Goal: Task Accomplishment & Management: Complete application form

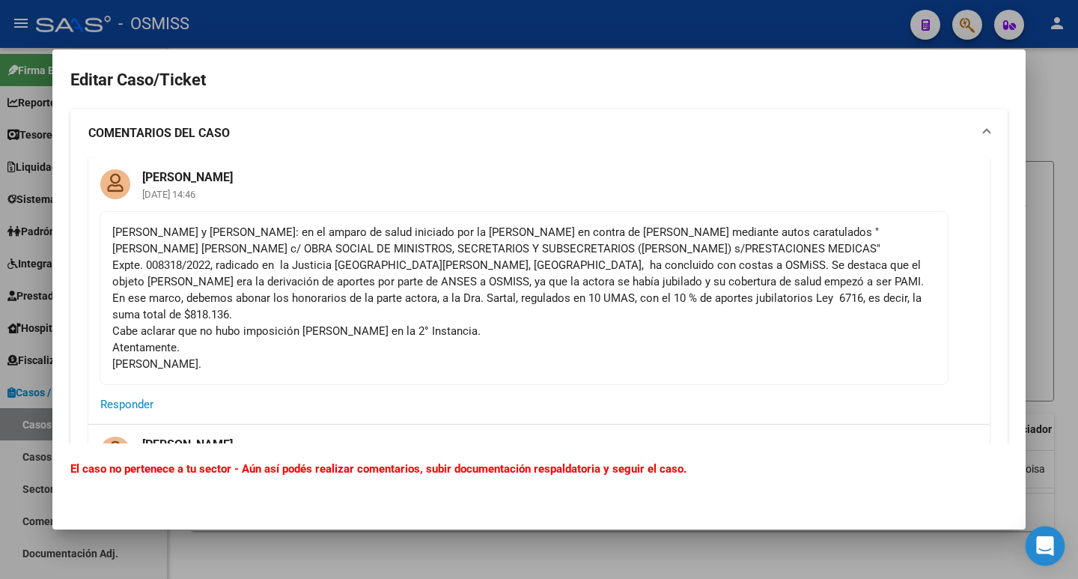
drag, startPoint x: 1047, startPoint y: 542, endPoint x: 1057, endPoint y: 555, distance: 16.0
click at [1057, 552] on div "Open Intercom Messenger" at bounding box center [1046, 546] width 40 height 40
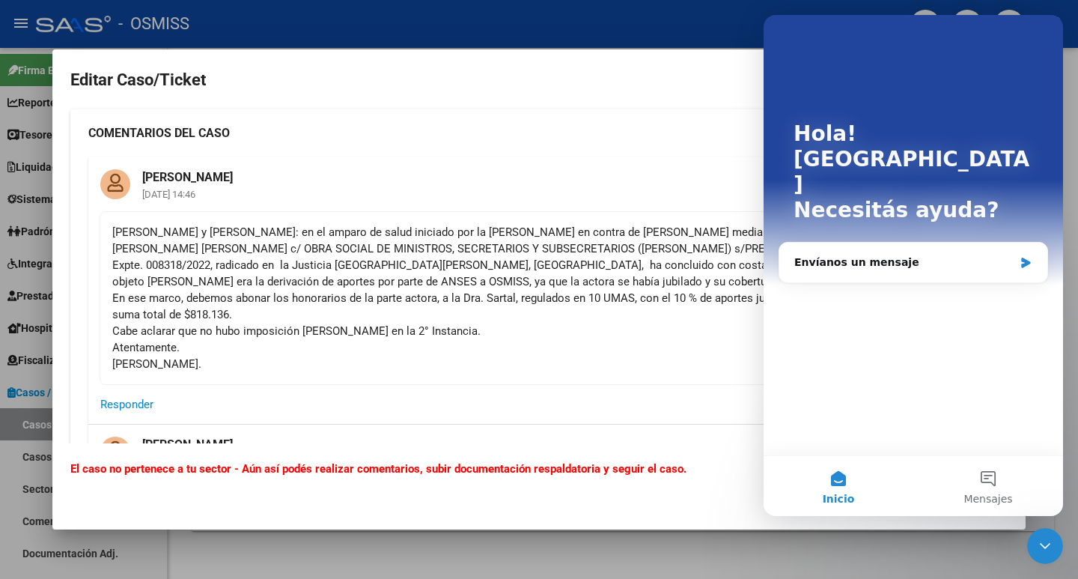
click at [824, 559] on div at bounding box center [539, 289] width 1078 height 579
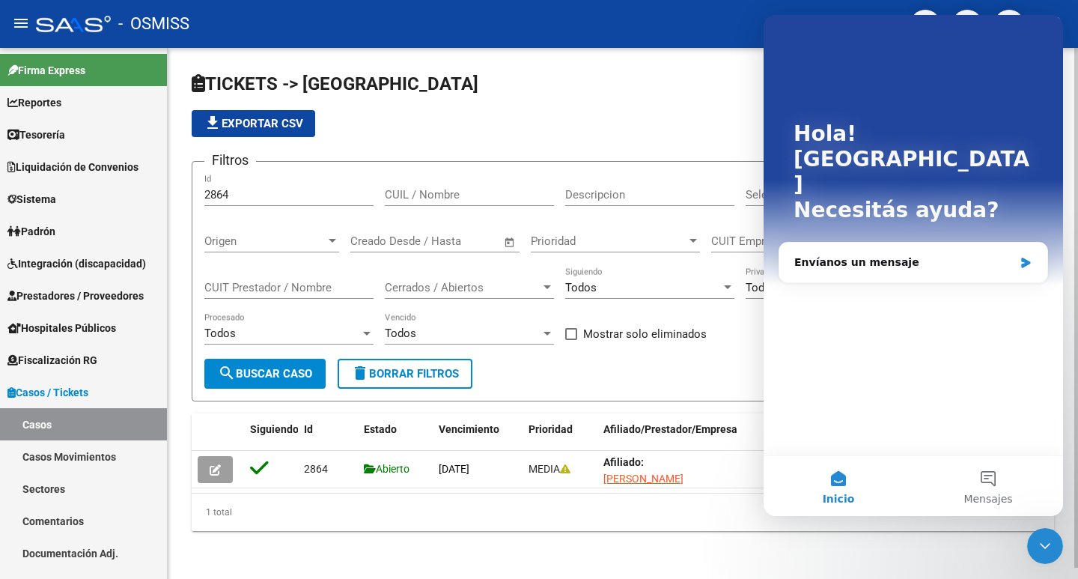
click at [666, 70] on div "TICKETS -> Casos file_download Exportar CSV Filtros 2864 Id CUIL / Nombre Descr…" at bounding box center [623, 313] width 911 height 531
click at [1050, 549] on icon "Cerrar Intercom Messenger" at bounding box center [1045, 546] width 18 height 18
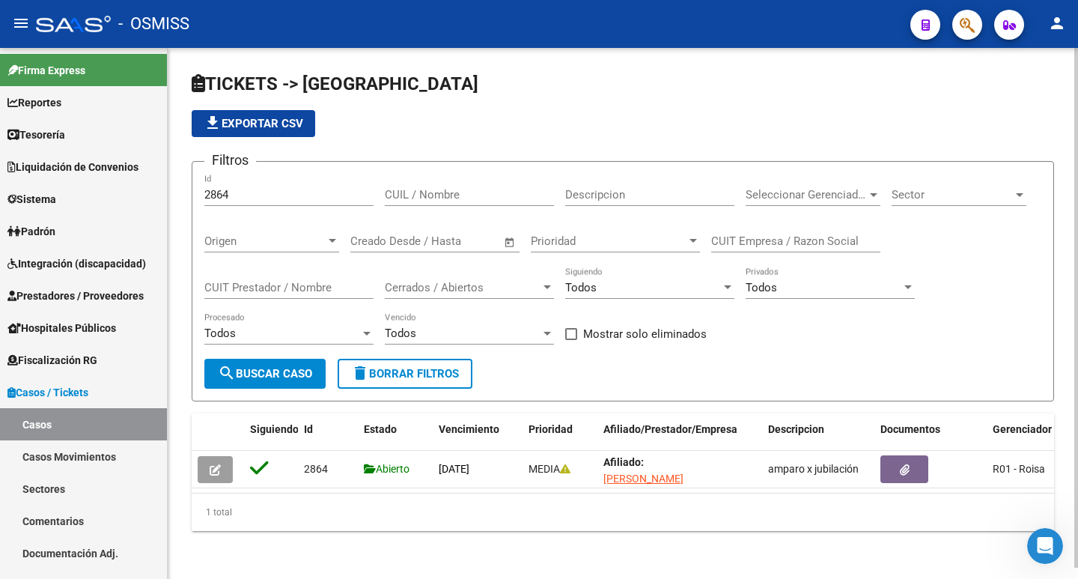
click at [228, 79] on span "TICKETS -> [GEOGRAPHIC_DATA]" at bounding box center [335, 83] width 287 height 21
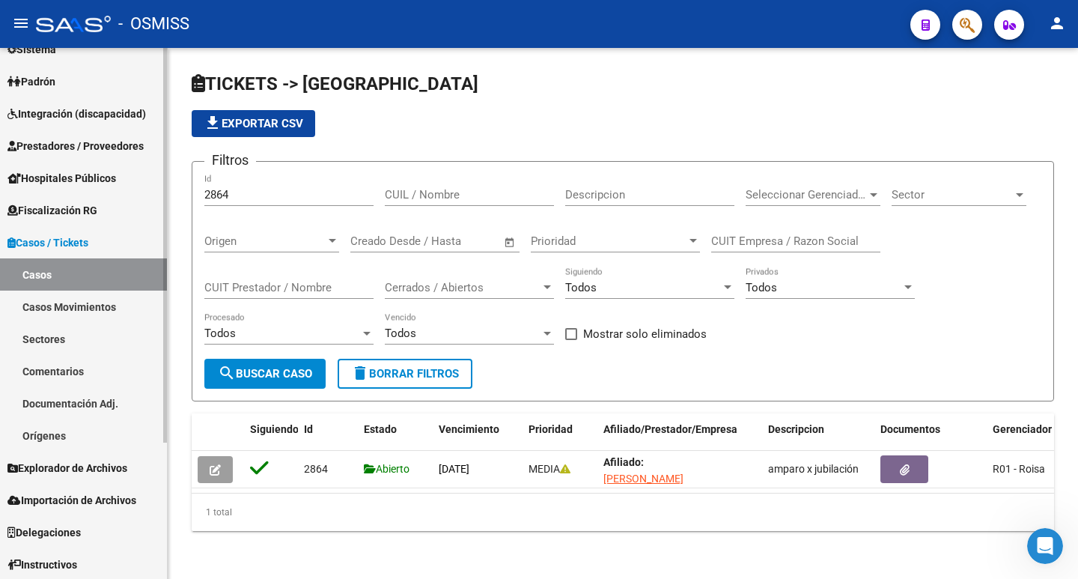
scroll to position [183, 0]
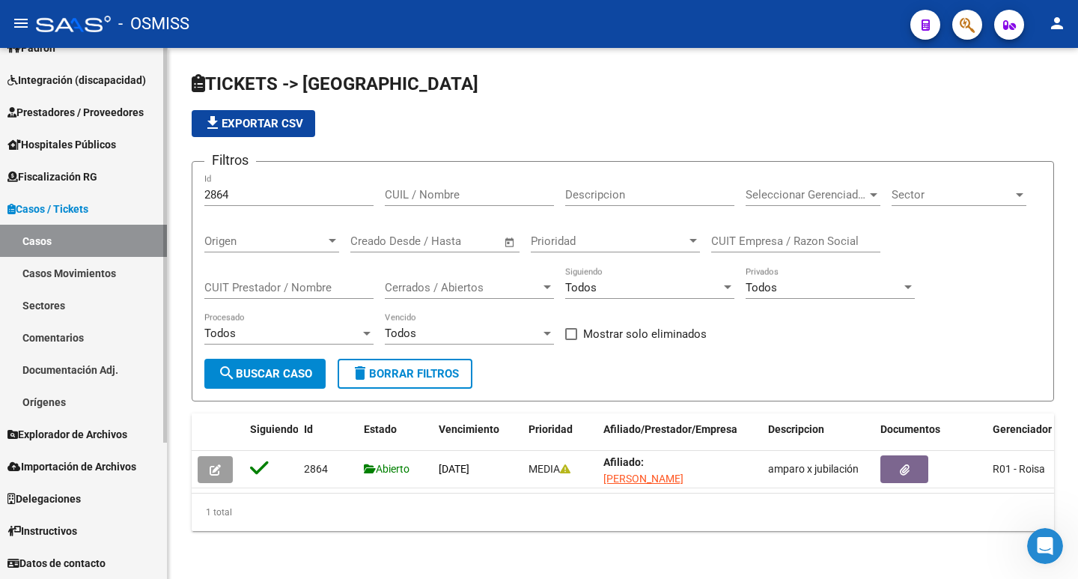
click at [39, 266] on link "Casos Movimientos" at bounding box center [83, 273] width 167 height 32
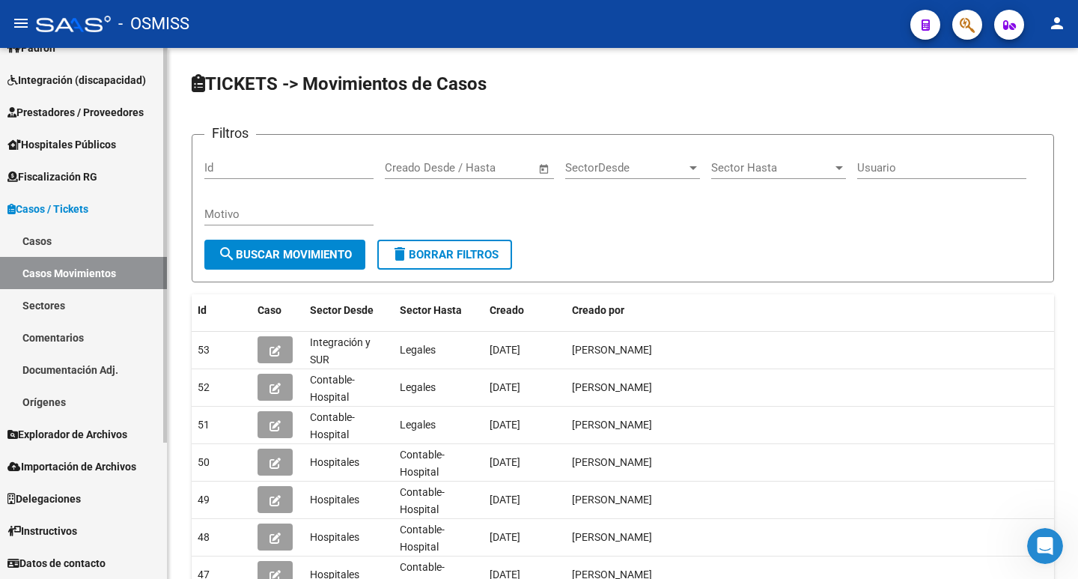
click at [38, 248] on link "Casos" at bounding box center [83, 241] width 167 height 32
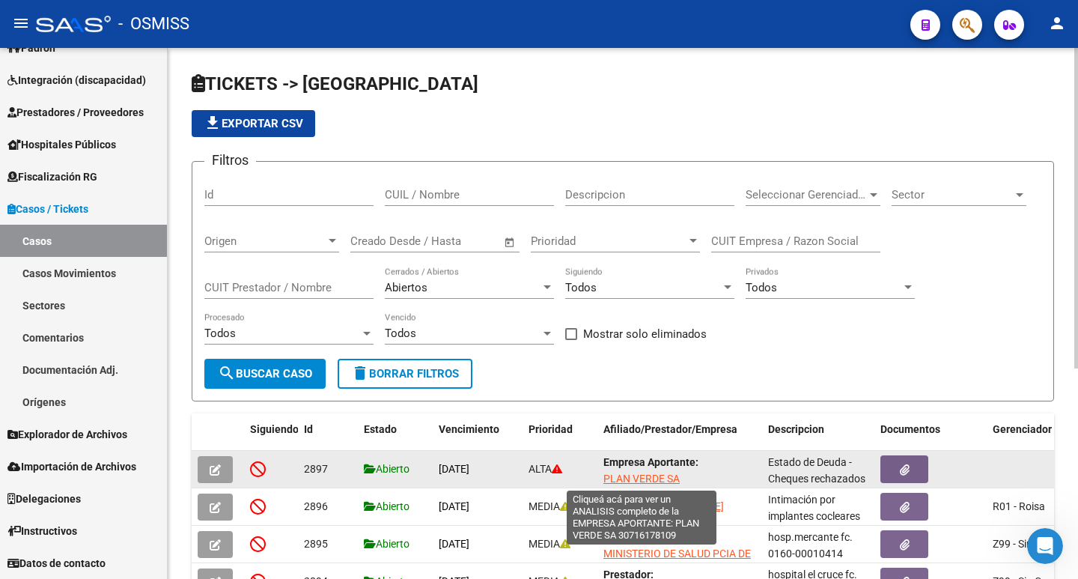
scroll to position [2, 0]
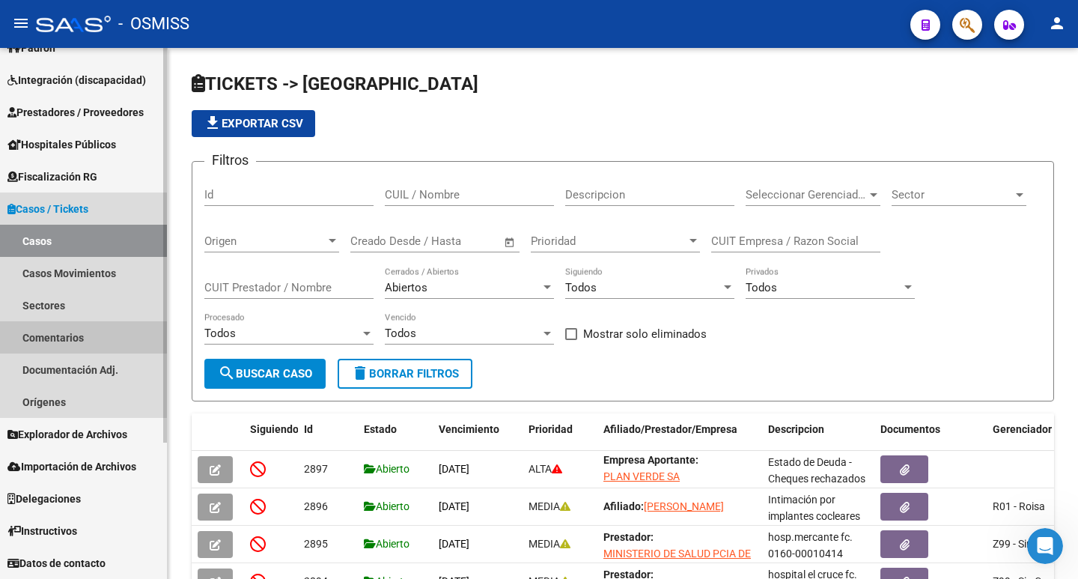
click at [70, 333] on link "Comentarios" at bounding box center [83, 337] width 167 height 32
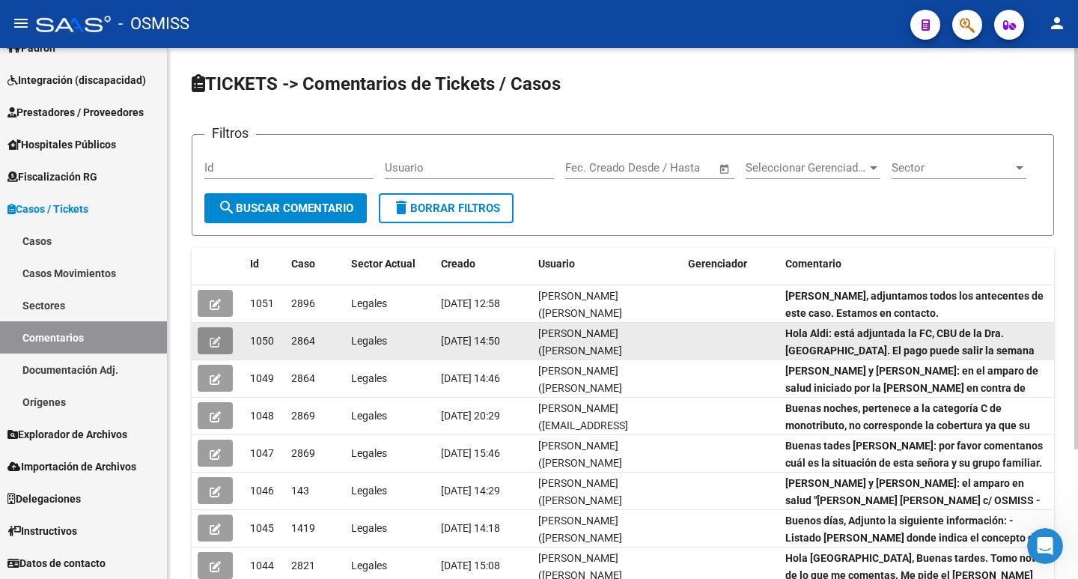
click at [209, 353] on button "button" at bounding box center [215, 340] width 35 height 27
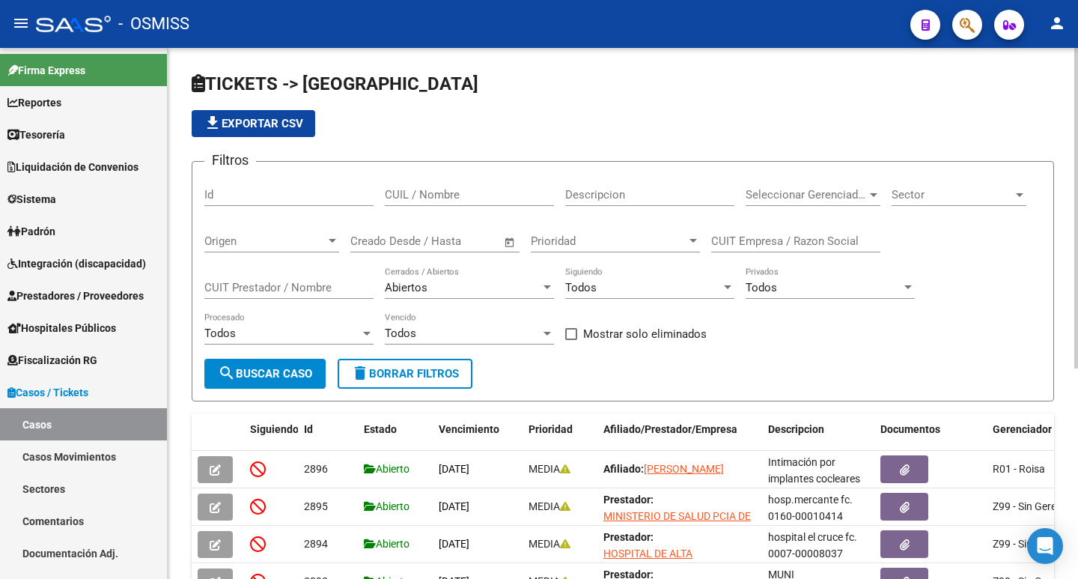
click at [269, 201] on div "Id" at bounding box center [288, 190] width 169 height 32
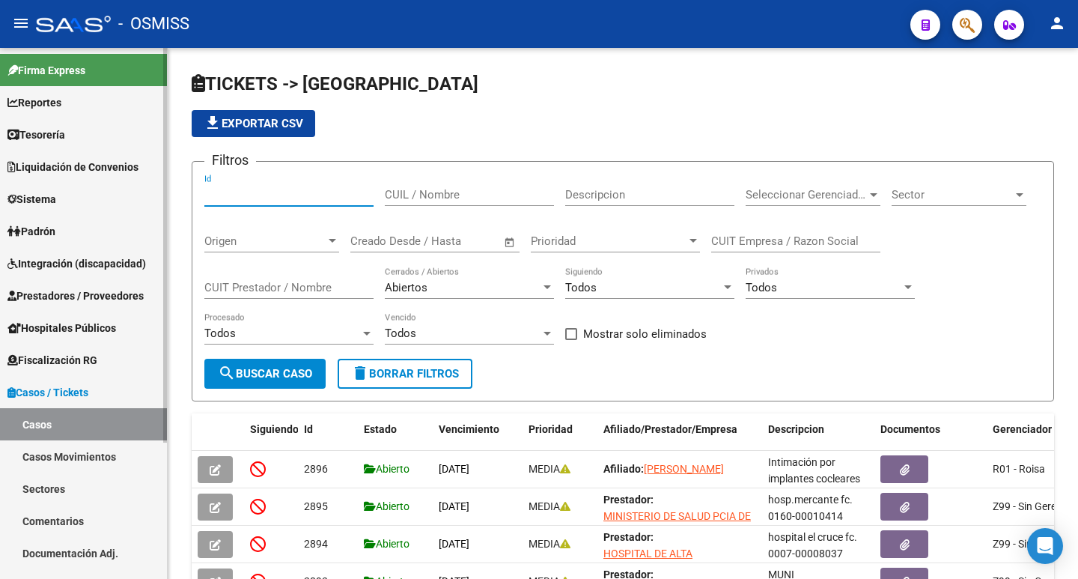
click at [64, 386] on span "Casos / Tickets" at bounding box center [47, 392] width 81 height 16
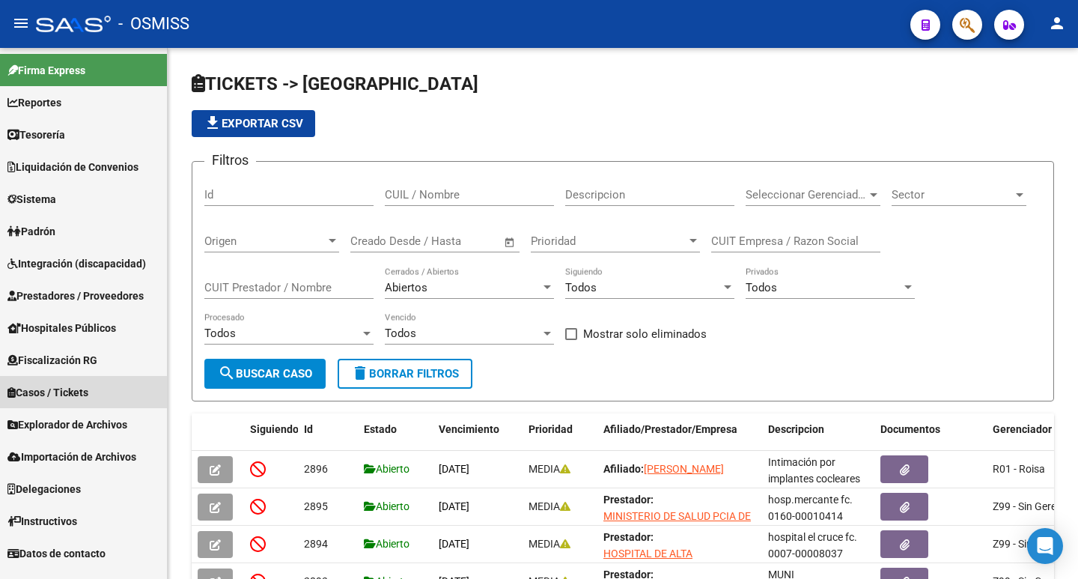
click at [64, 386] on span "Casos / Tickets" at bounding box center [47, 392] width 81 height 16
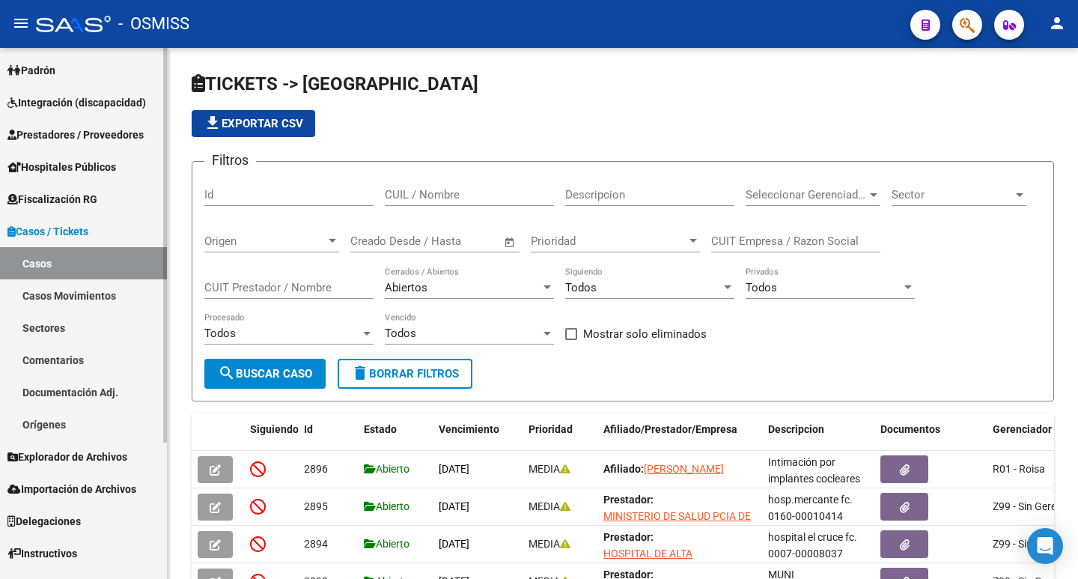
scroll to position [183, 0]
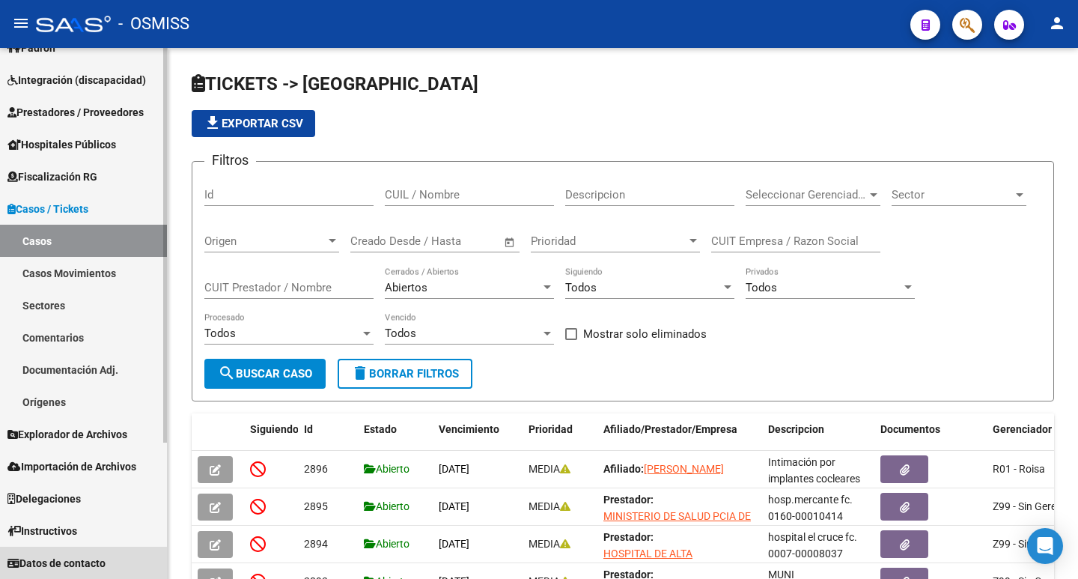
click at [91, 559] on span "Datos de contacto" at bounding box center [56, 563] width 98 height 16
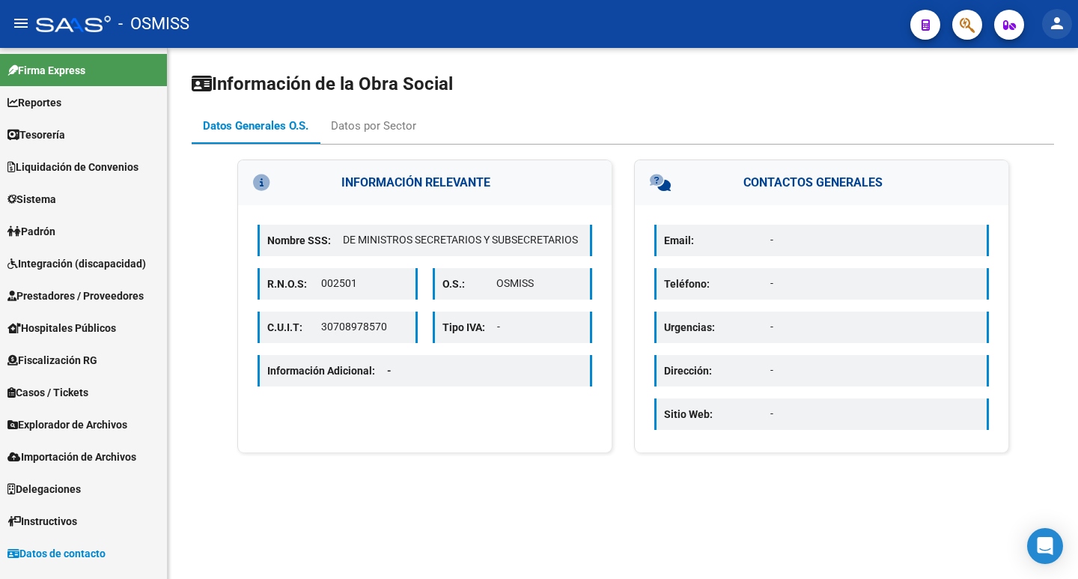
click at [1067, 23] on button "person" at bounding box center [1057, 24] width 30 height 30
click at [1042, 55] on button "person Mi Perfil" at bounding box center [1026, 63] width 91 height 36
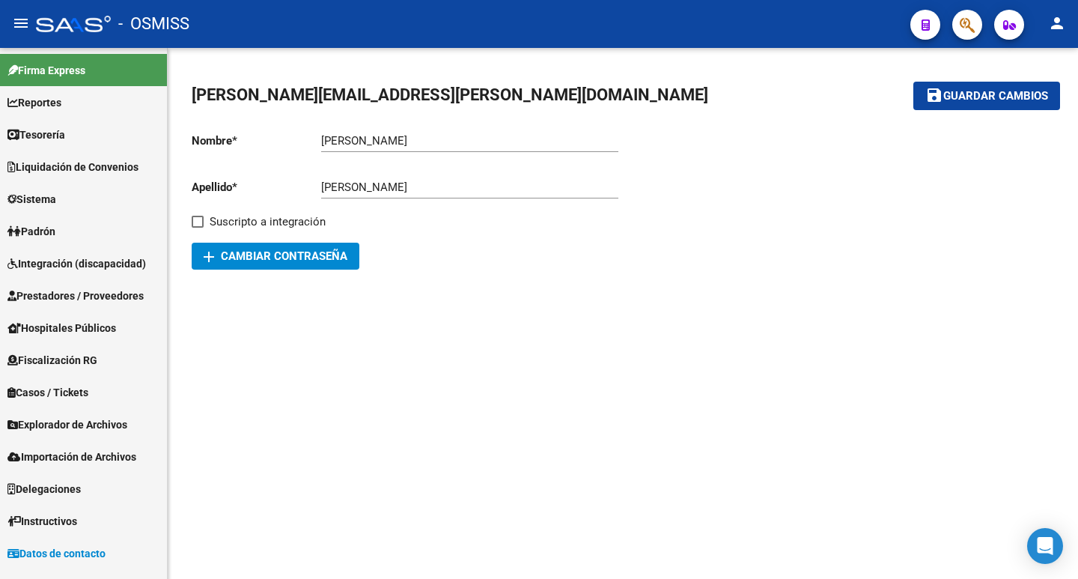
click at [37, 388] on span "Casos / Tickets" at bounding box center [47, 392] width 81 height 16
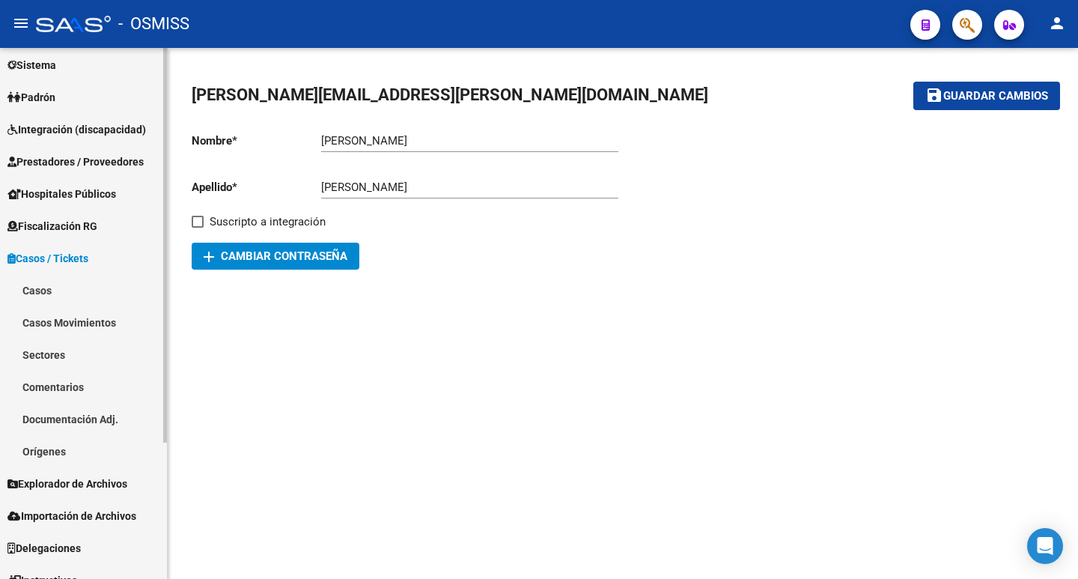
scroll to position [150, 0]
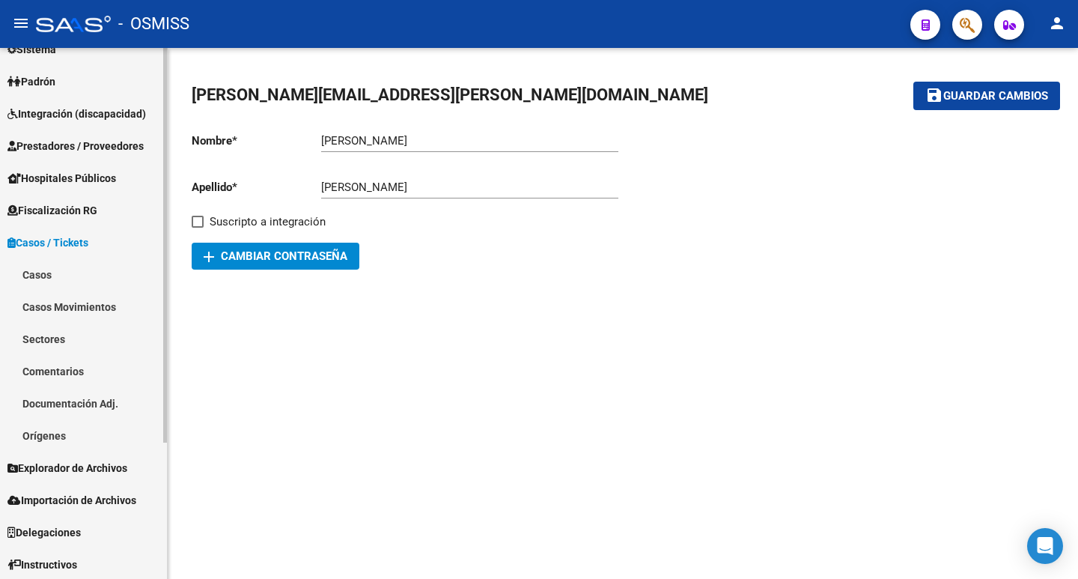
click at [36, 436] on link "Orígenes" at bounding box center [83, 435] width 167 height 32
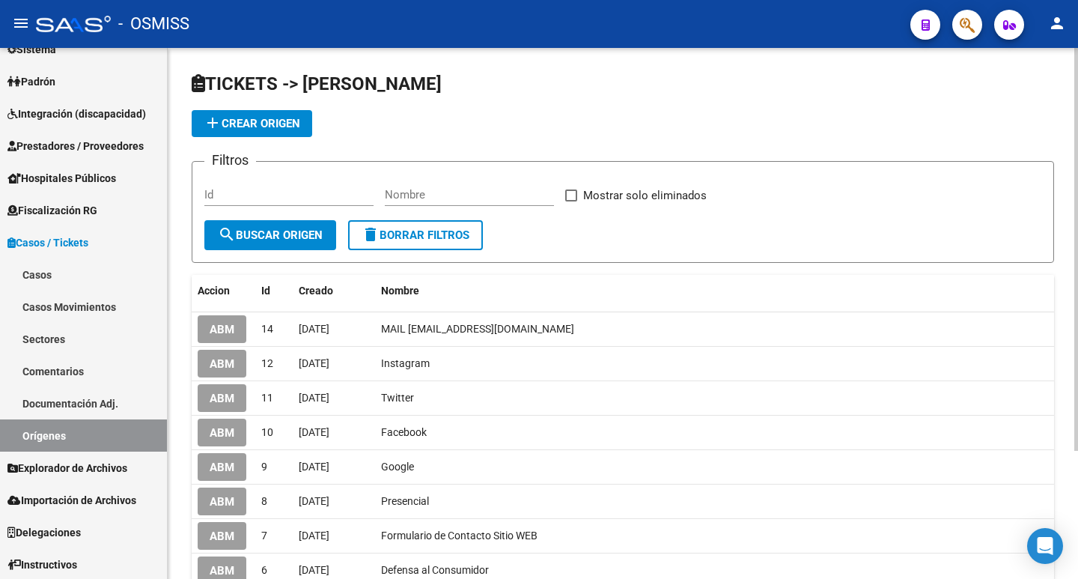
click at [208, 127] on mat-icon "add" at bounding box center [213, 123] width 18 height 18
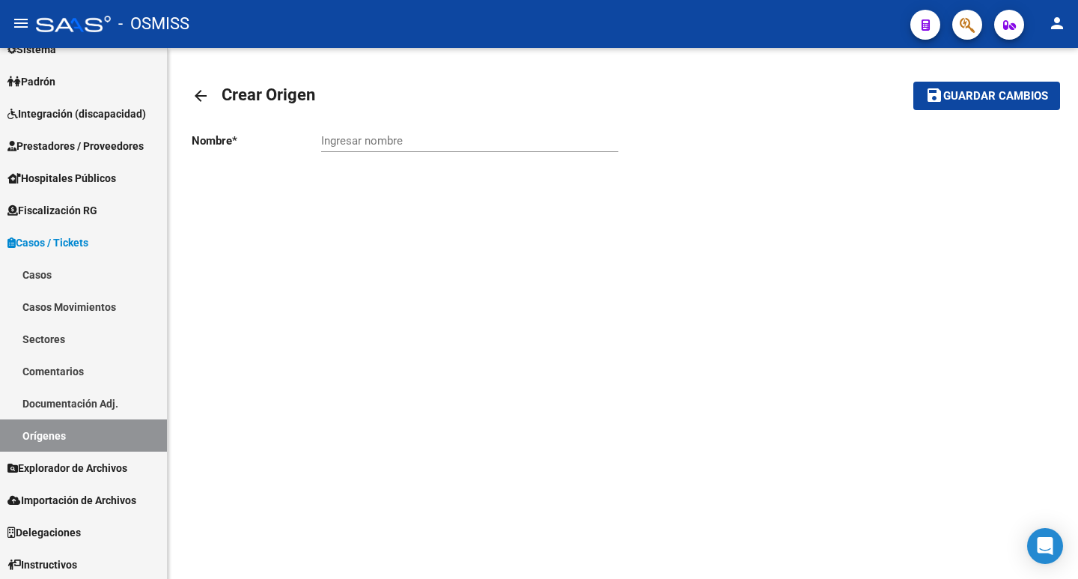
click at [207, 94] on mat-icon "arrow_back" at bounding box center [201, 96] width 18 height 18
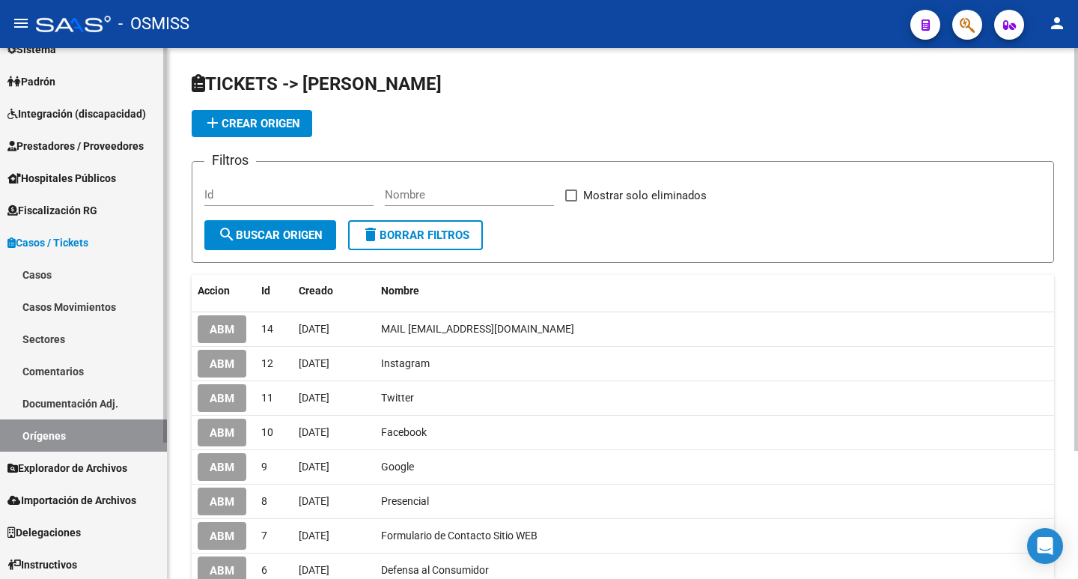
click at [41, 258] on link "Casos" at bounding box center [83, 274] width 167 height 32
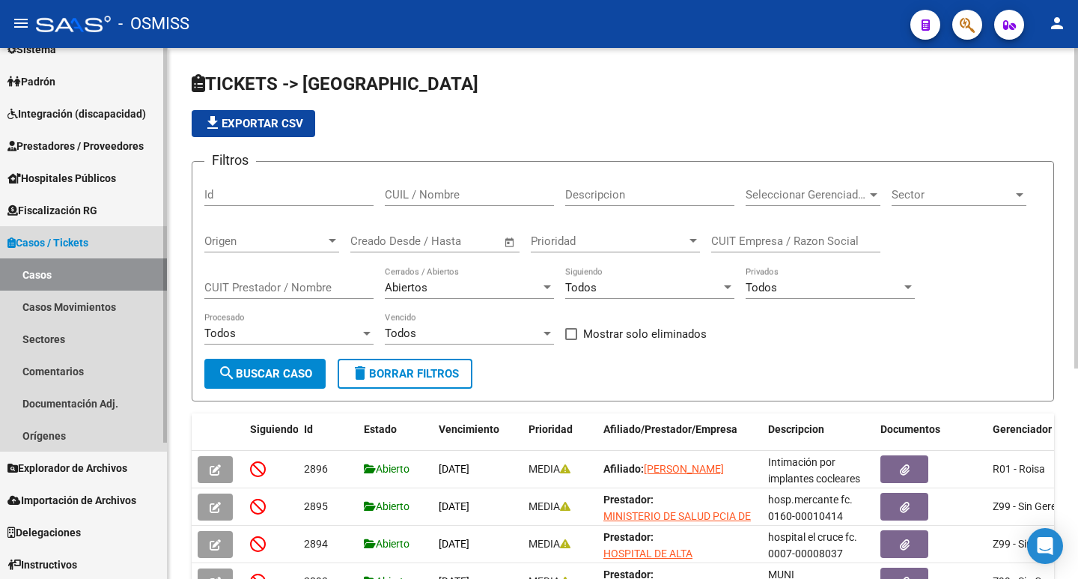
click at [58, 250] on span "Casos / Tickets" at bounding box center [47, 242] width 81 height 16
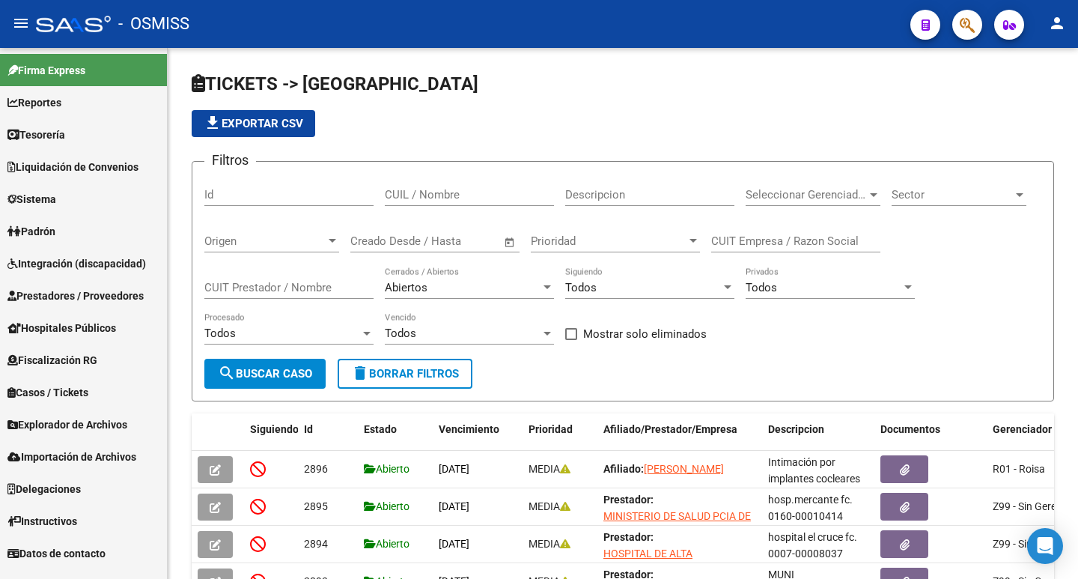
click at [66, 387] on span "Casos / Tickets" at bounding box center [47, 392] width 81 height 16
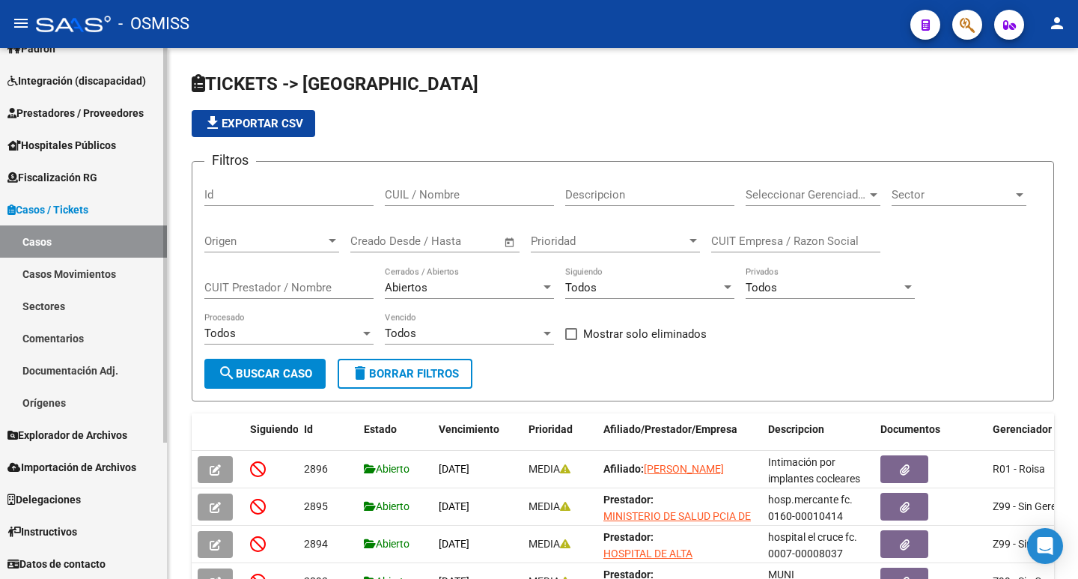
scroll to position [183, 0]
click at [73, 302] on link "Sectores" at bounding box center [83, 305] width 167 height 32
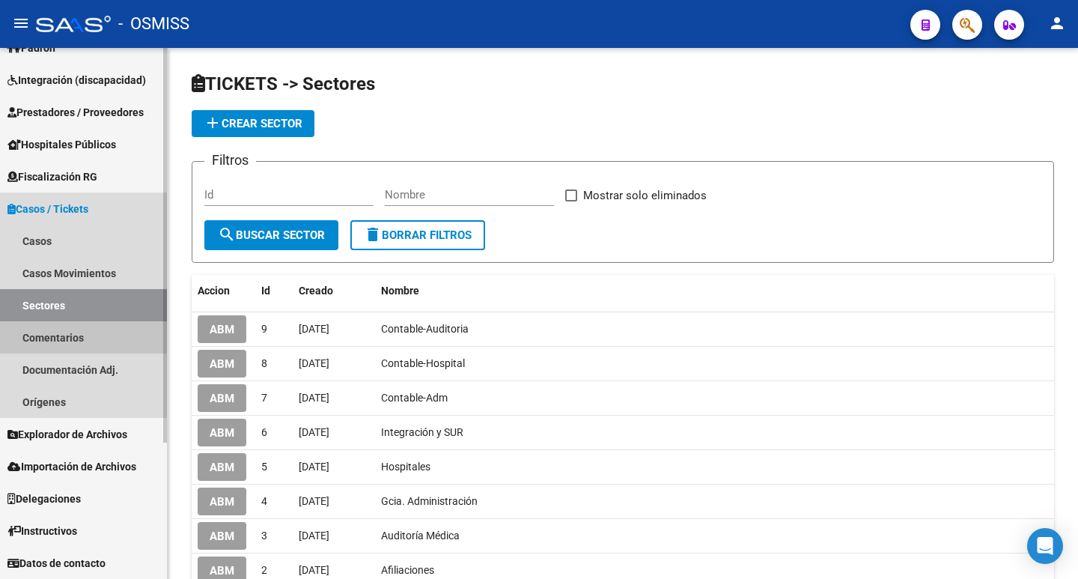
click at [61, 340] on link "Comentarios" at bounding box center [83, 337] width 167 height 32
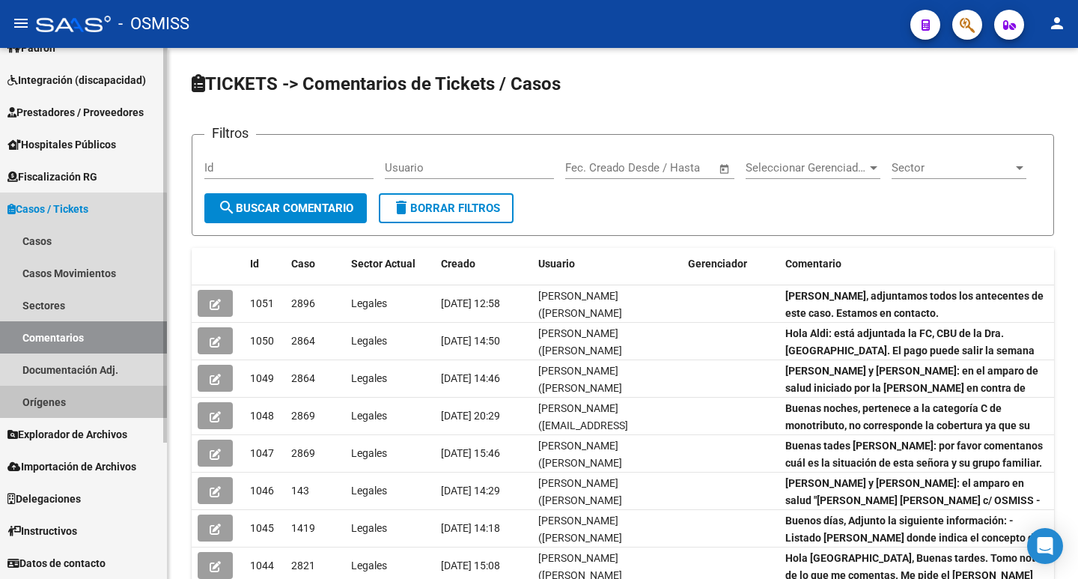
click at [51, 407] on link "Orígenes" at bounding box center [83, 402] width 167 height 32
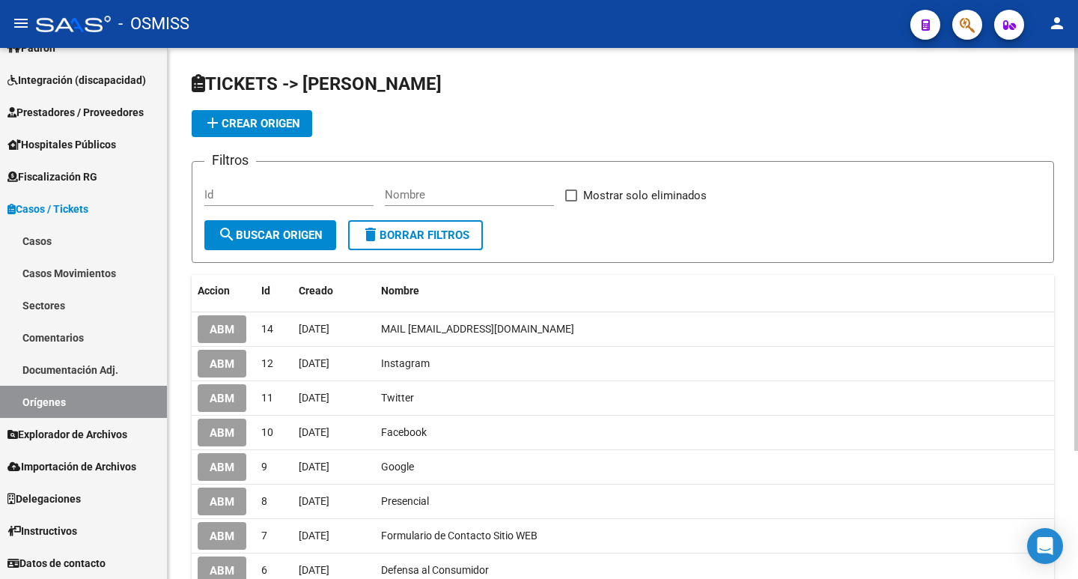
click at [210, 132] on mat-icon "add" at bounding box center [213, 123] width 18 height 18
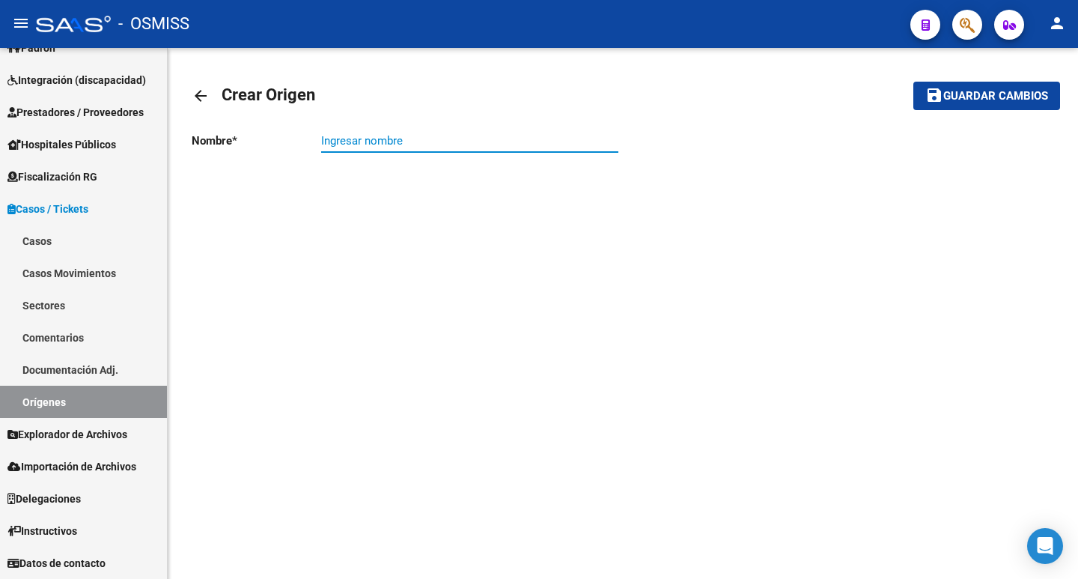
click at [421, 145] on input "Ingresar nombre" at bounding box center [469, 140] width 297 height 13
click at [376, 414] on mat-sidenav-content "arrow_back Crear Origen save Guardar cambios Nombre * Ingresar nombre" at bounding box center [623, 313] width 911 height 531
click at [203, 99] on mat-icon "arrow_back" at bounding box center [201, 96] width 18 height 18
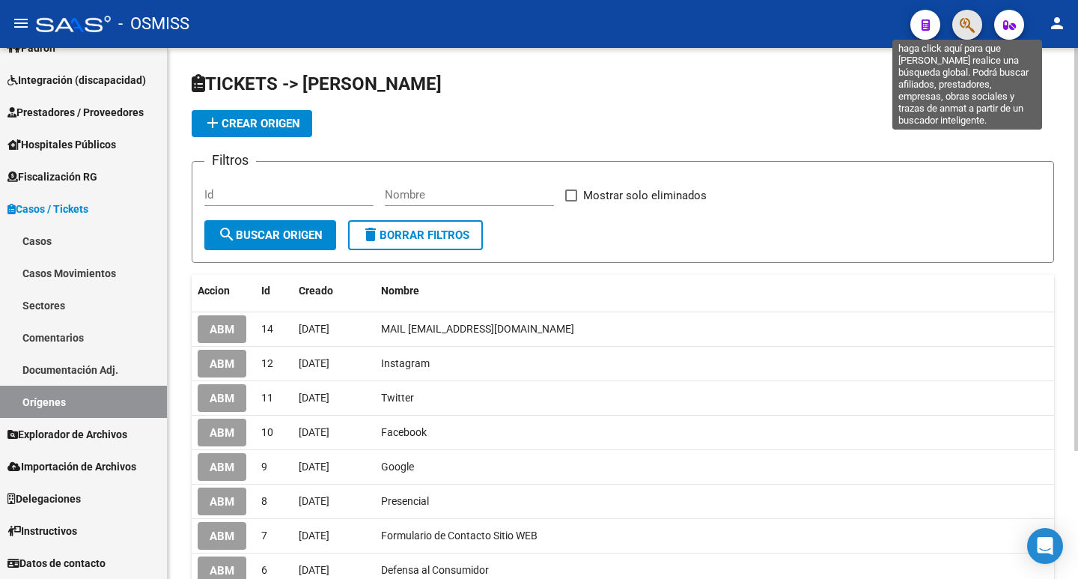
click at [971, 27] on icon "button" at bounding box center [967, 24] width 15 height 17
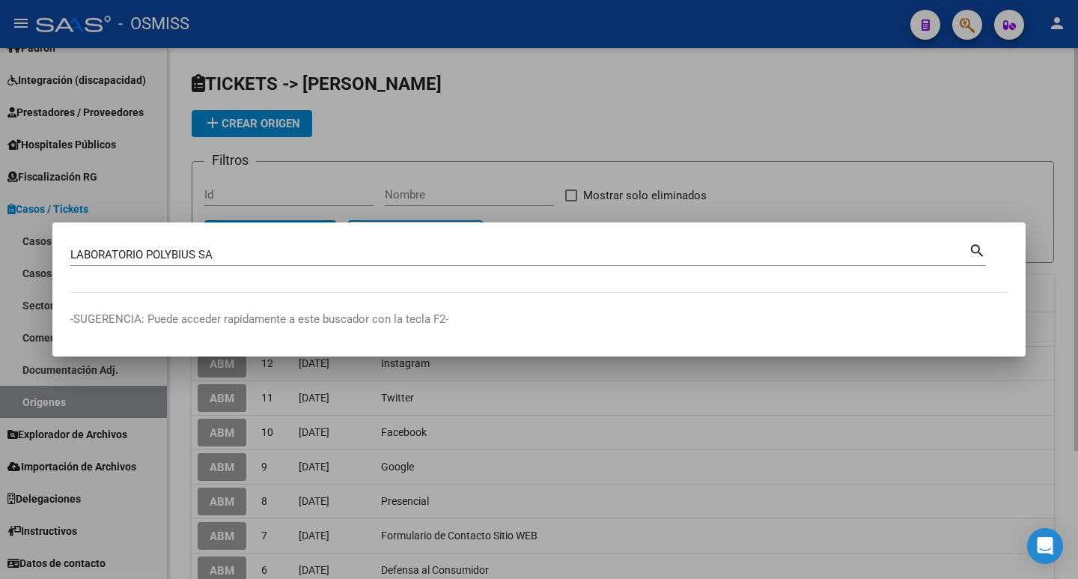
click at [974, 252] on mat-icon "search" at bounding box center [977, 249] width 17 height 18
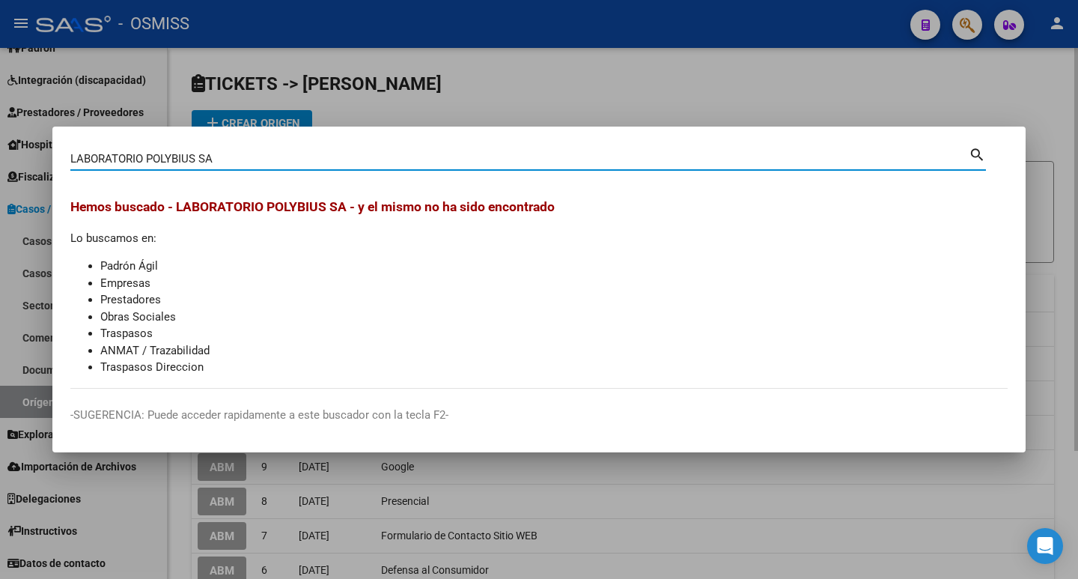
click at [265, 160] on input "LABORATORIO POLYBIUS SA" at bounding box center [519, 158] width 899 height 13
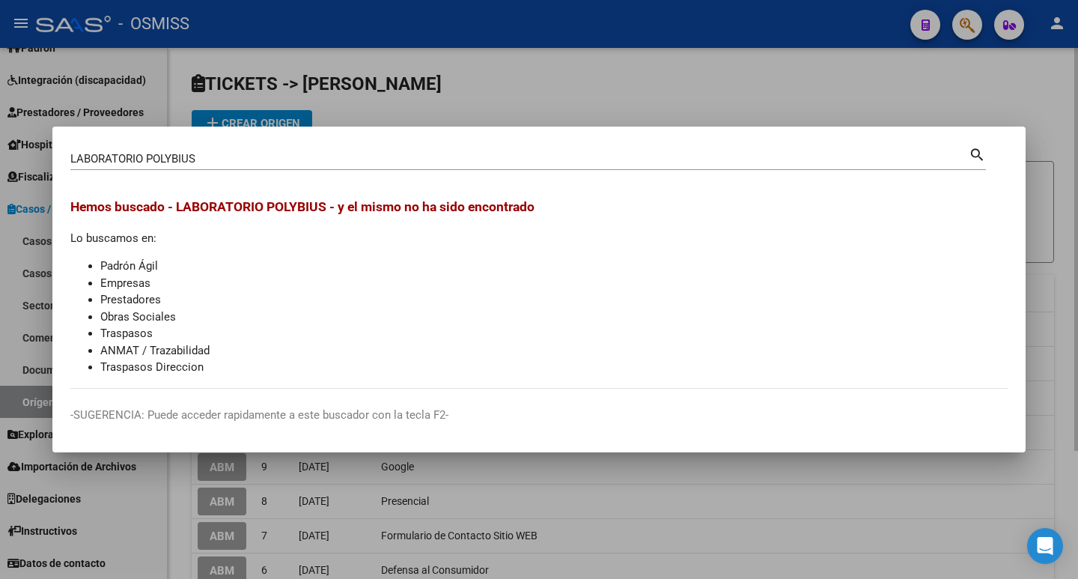
click at [976, 155] on mat-icon "search" at bounding box center [977, 154] width 17 height 18
type input "LABORATORIO POLYBIUS"
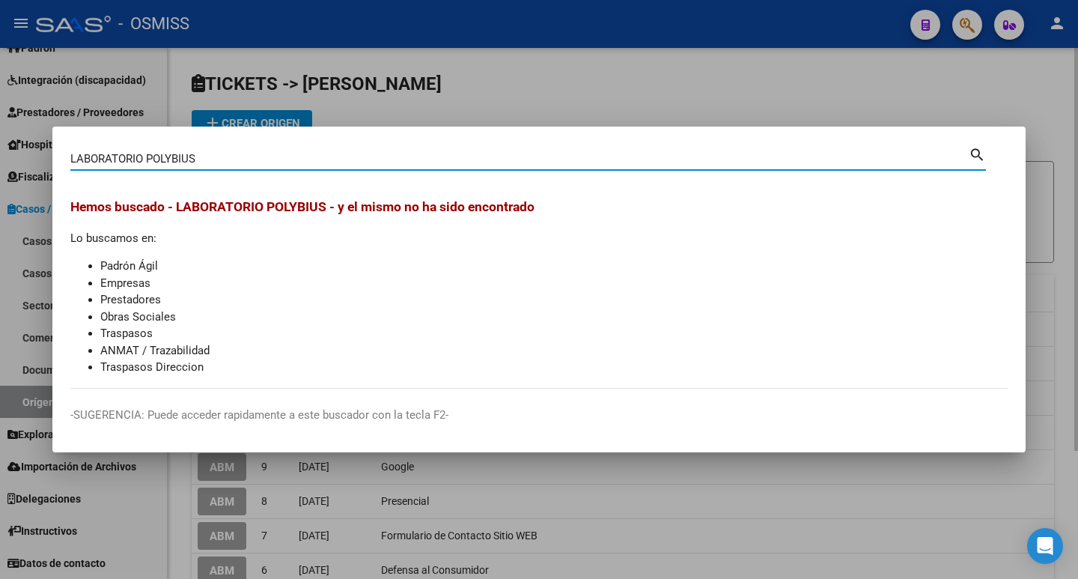
drag, startPoint x: 213, startPoint y: 156, endPoint x: 0, endPoint y: 148, distance: 213.6
click at [0, 147] on div "LABORATORIO POLYBIUS Buscar (apellido, dni, cuil, nro traspaso, cuit, obra soci…" at bounding box center [539, 289] width 1078 height 579
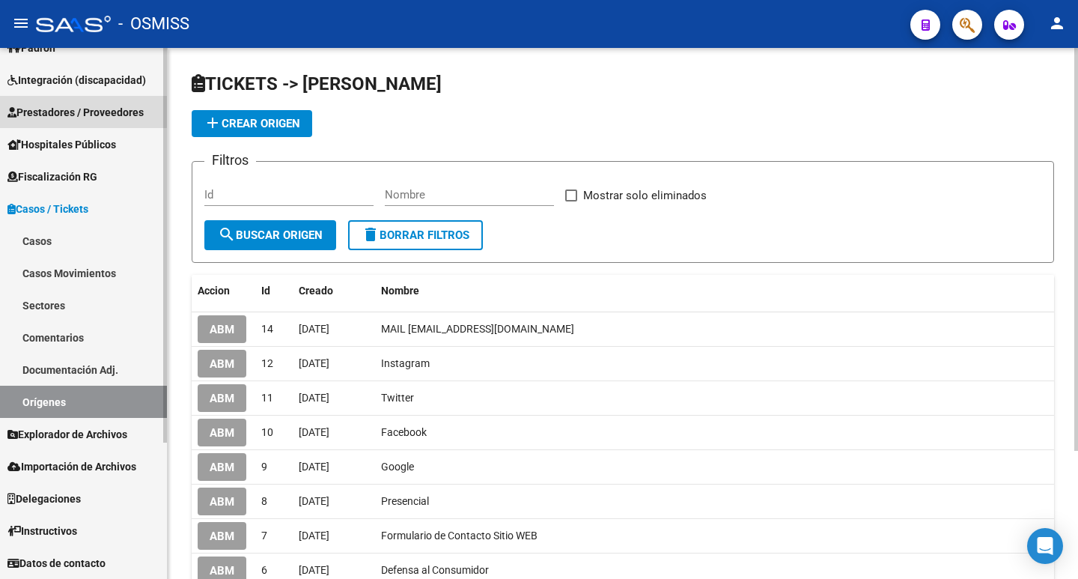
click at [67, 106] on span "Prestadores / Proveedores" at bounding box center [75, 112] width 136 height 16
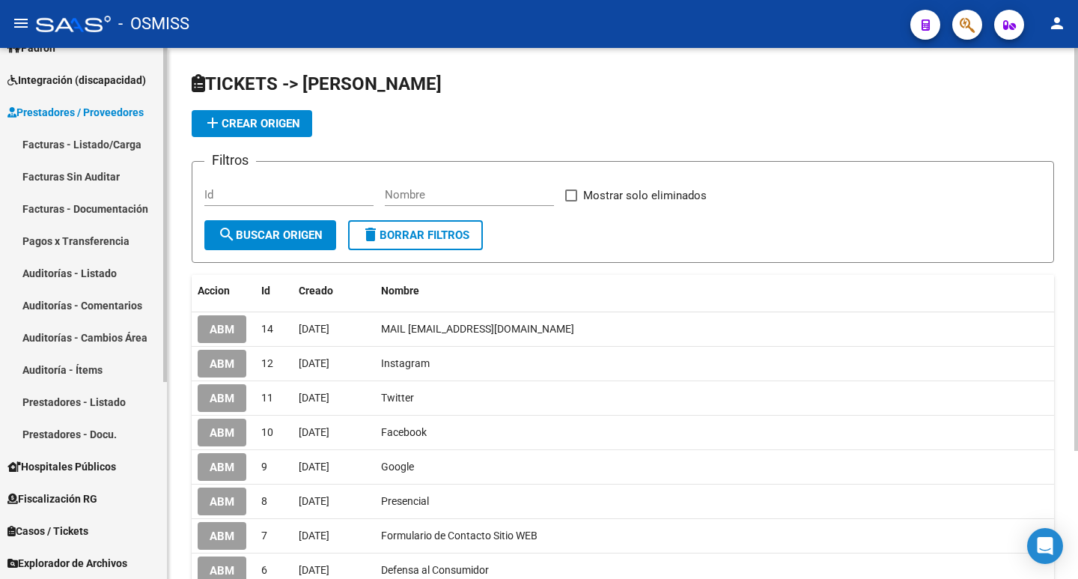
click at [87, 404] on link "Prestadores - Listado" at bounding box center [83, 402] width 167 height 32
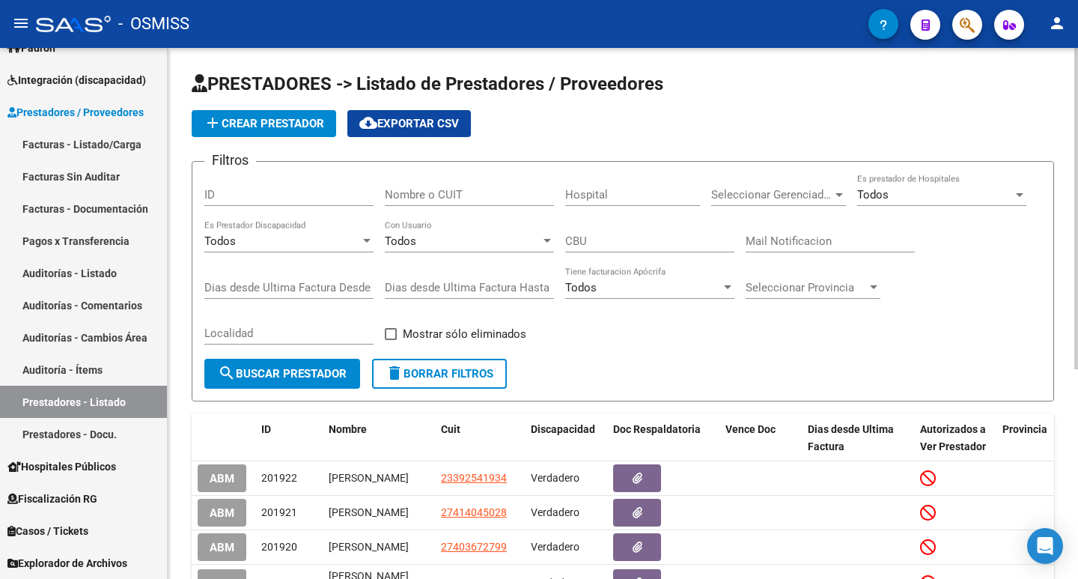
click at [265, 120] on span "add Crear Prestador" at bounding box center [264, 123] width 121 height 13
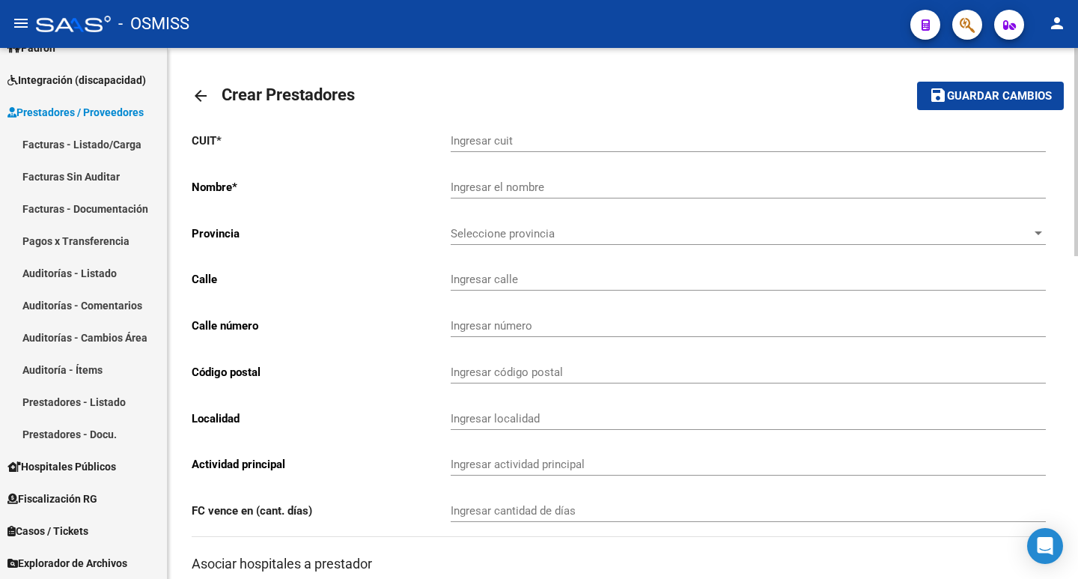
click at [533, 136] on input "Ingresar cuit" at bounding box center [748, 140] width 595 height 13
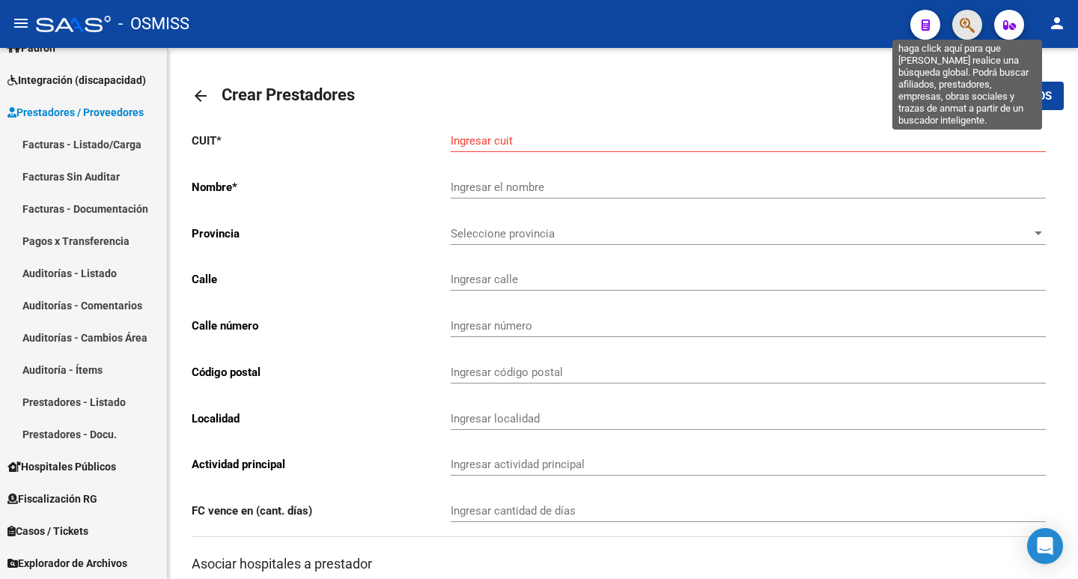
click at [967, 27] on icon "button" at bounding box center [967, 24] width 15 height 17
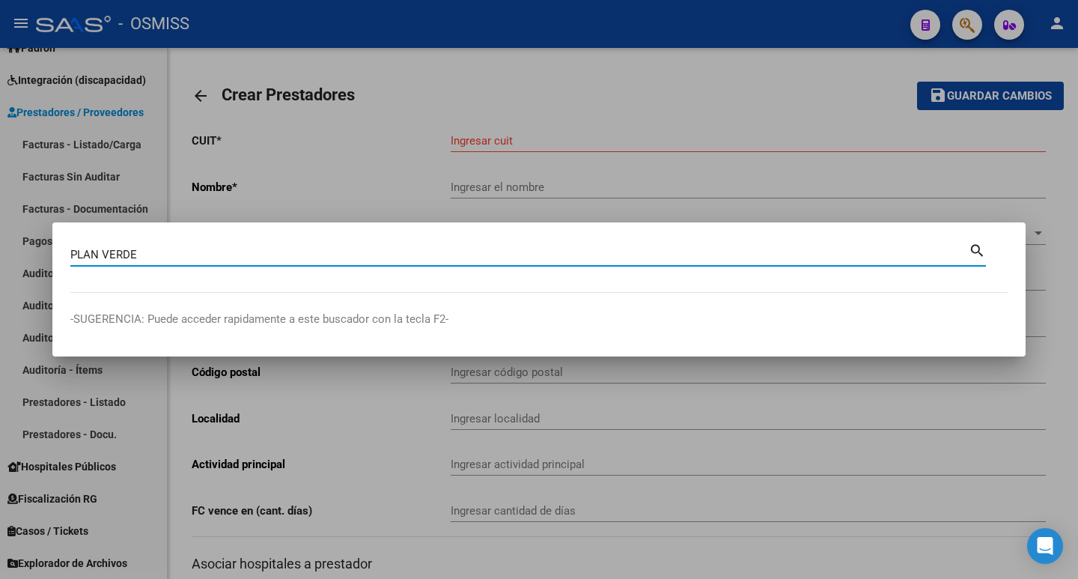
type input "PLAN VERDE"
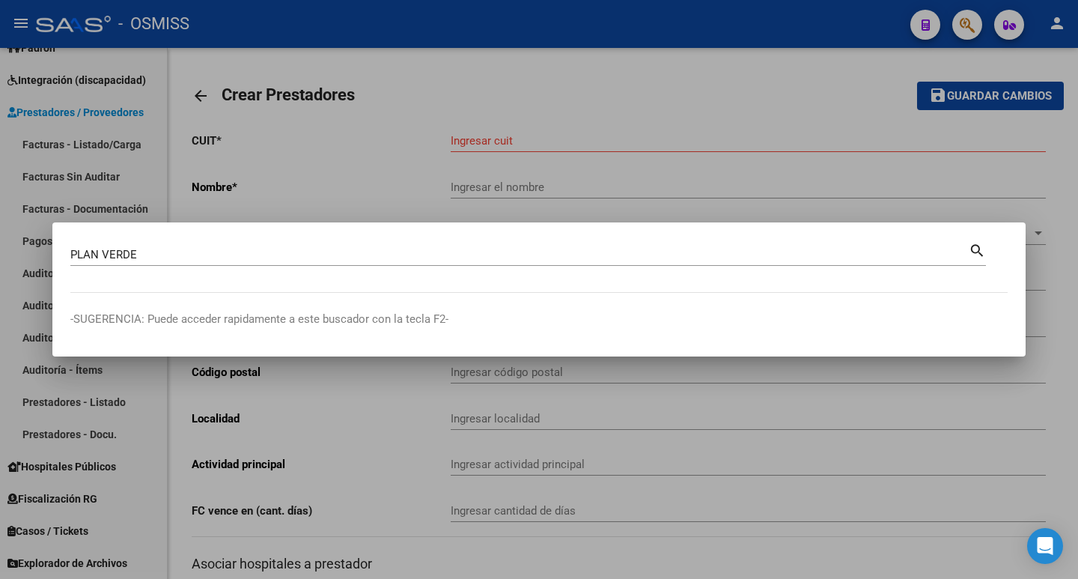
click at [978, 246] on mat-icon "search" at bounding box center [977, 249] width 17 height 18
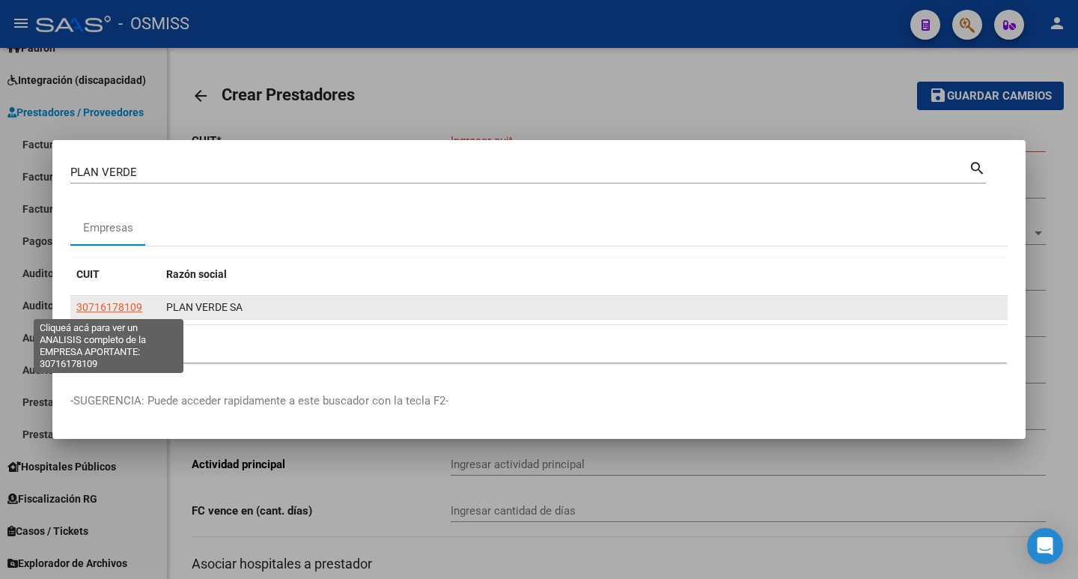
click at [119, 310] on span "30716178109" at bounding box center [109, 307] width 66 height 12
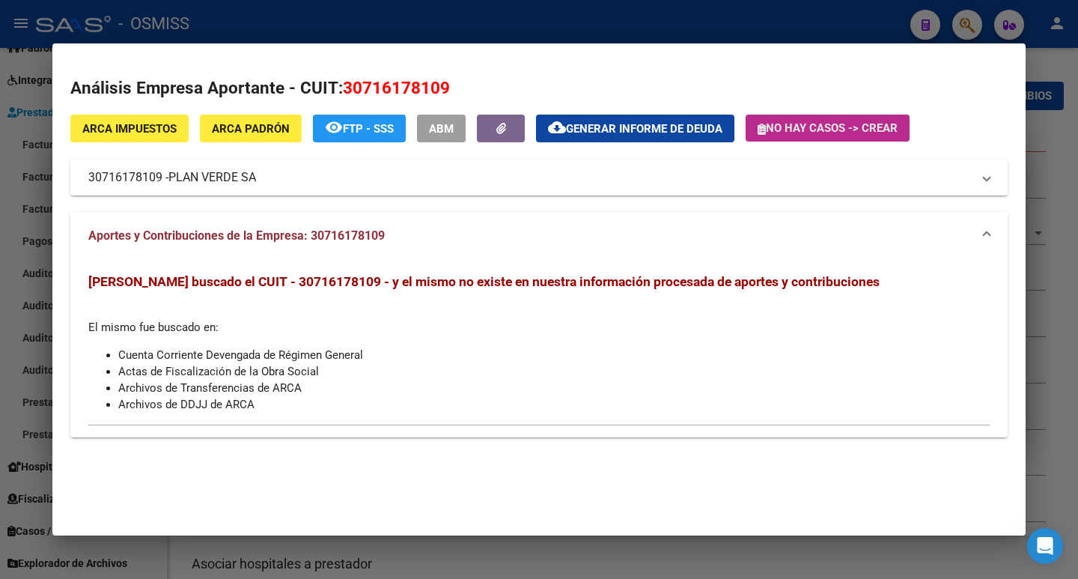
click at [863, 130] on span "No hay casos -> Crear" at bounding box center [828, 127] width 140 height 13
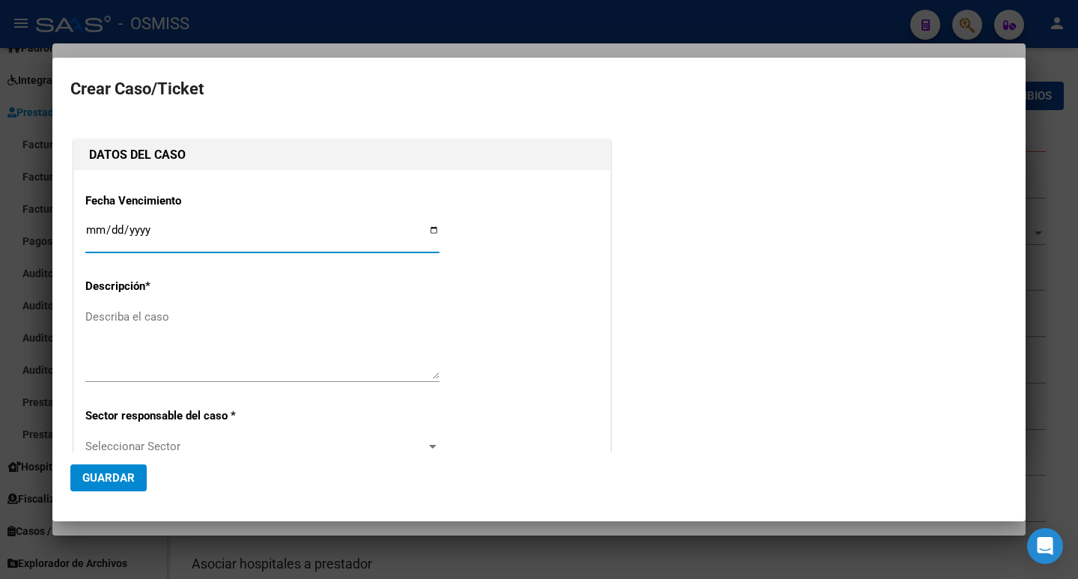
type input "30716178109"
click at [340, 236] on input "Ingresar fecha" at bounding box center [262, 236] width 354 height 24
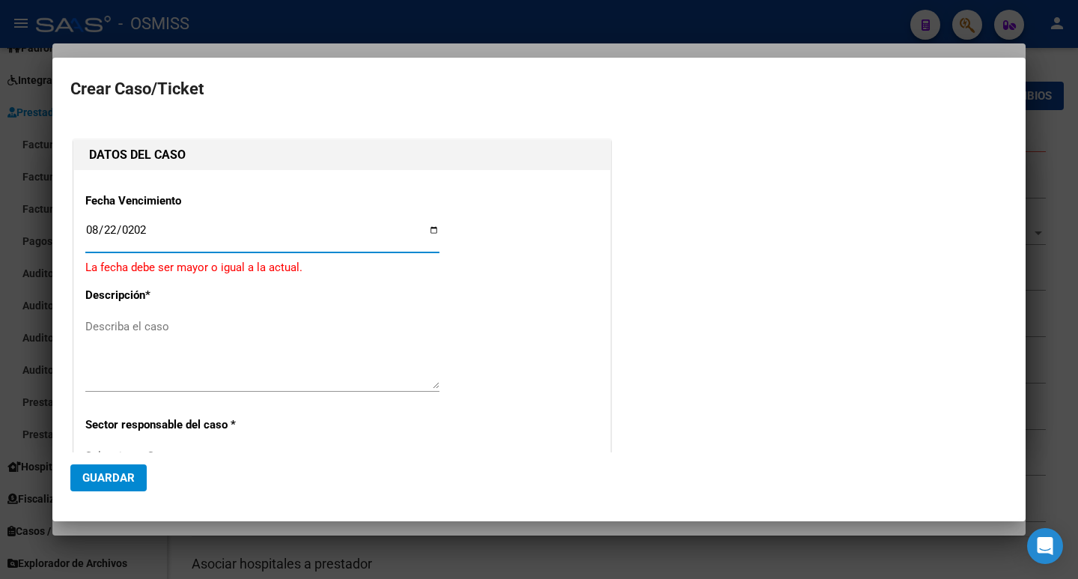
type input "[DATE]"
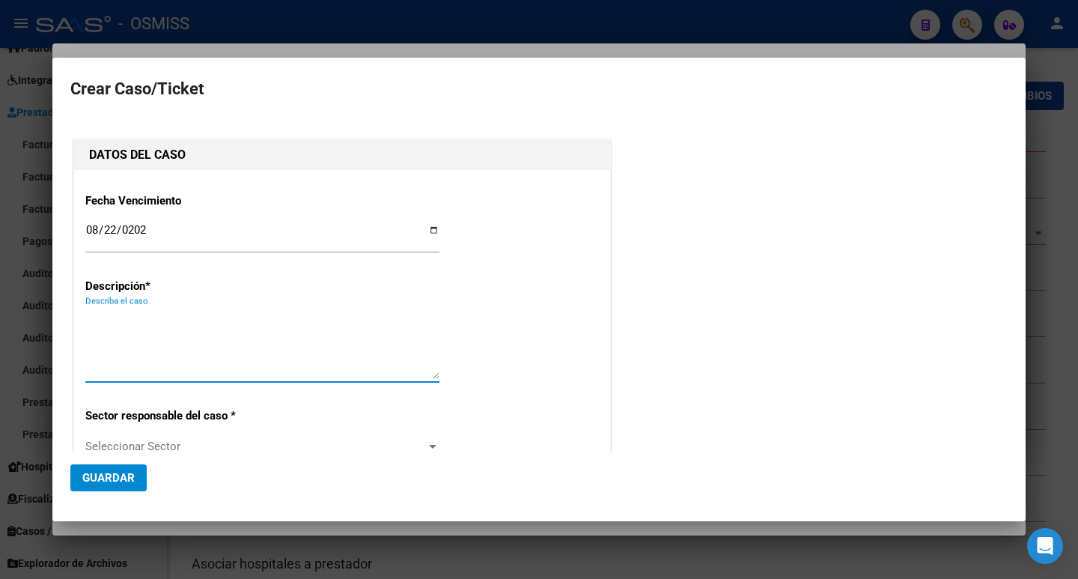
click at [279, 359] on textarea "Describa el caso" at bounding box center [262, 344] width 354 height 70
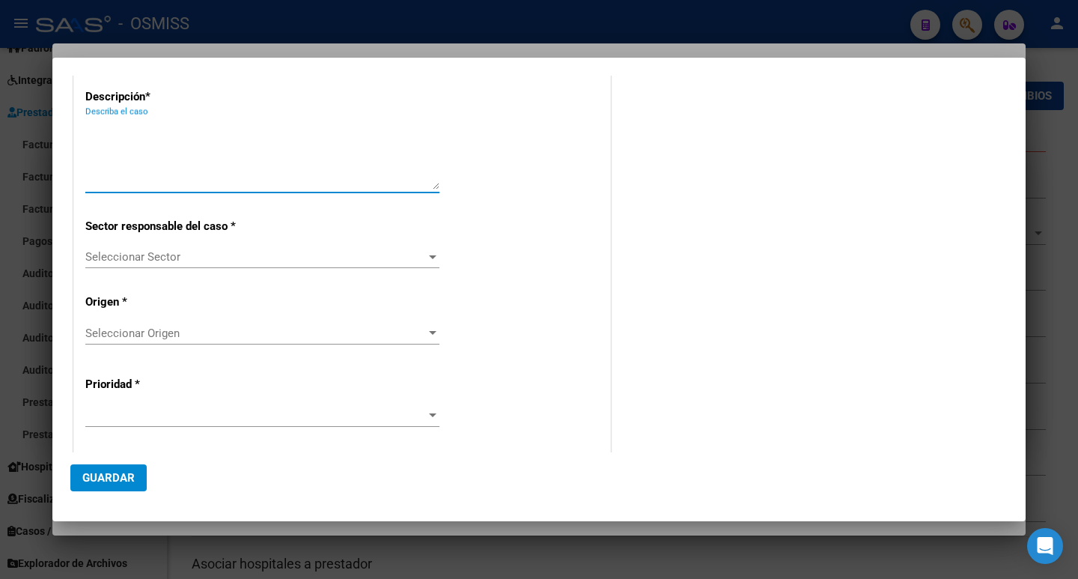
scroll to position [225, 0]
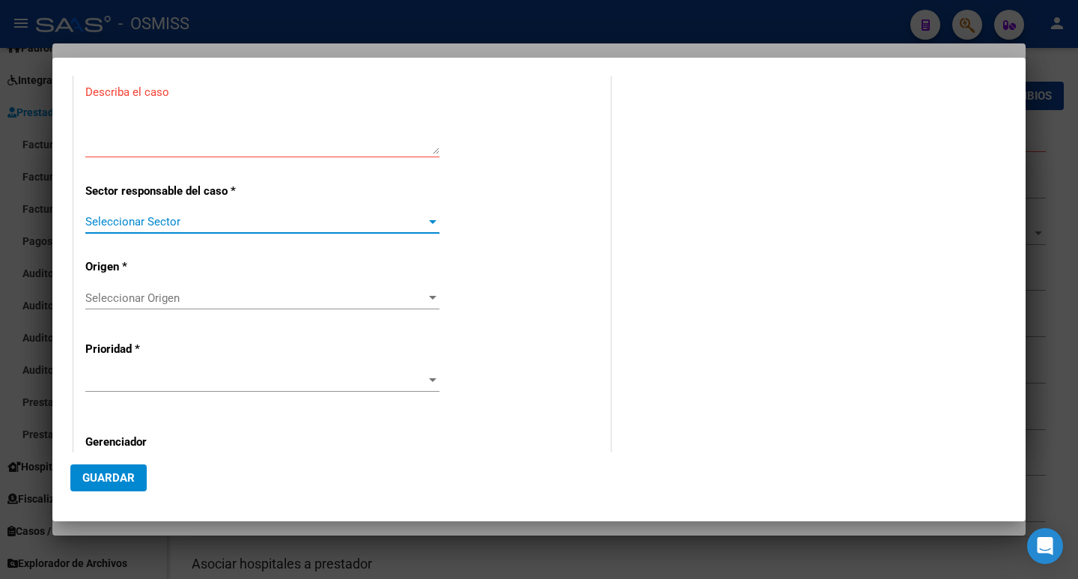
click at [199, 220] on span "Seleccionar Sector" at bounding box center [255, 221] width 341 height 13
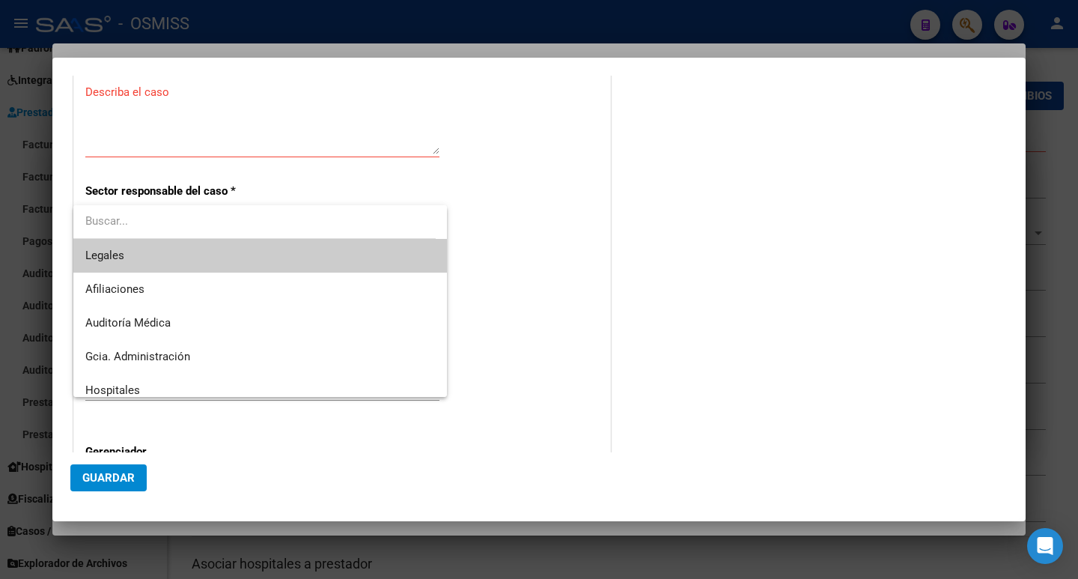
click at [146, 249] on span "Legales" at bounding box center [260, 256] width 350 height 34
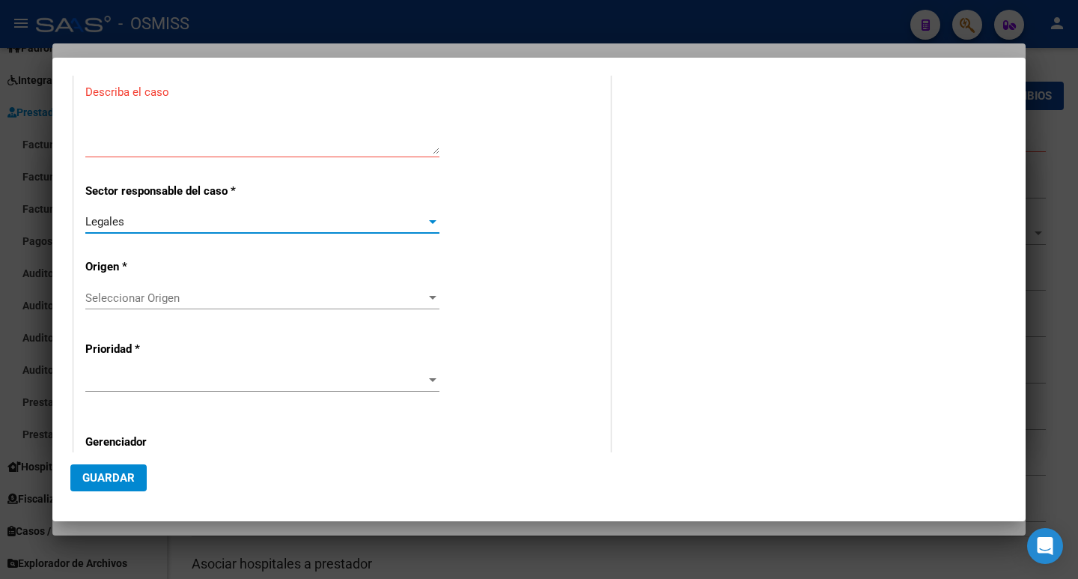
click at [165, 299] on span "Seleccionar Origen" at bounding box center [255, 297] width 341 height 13
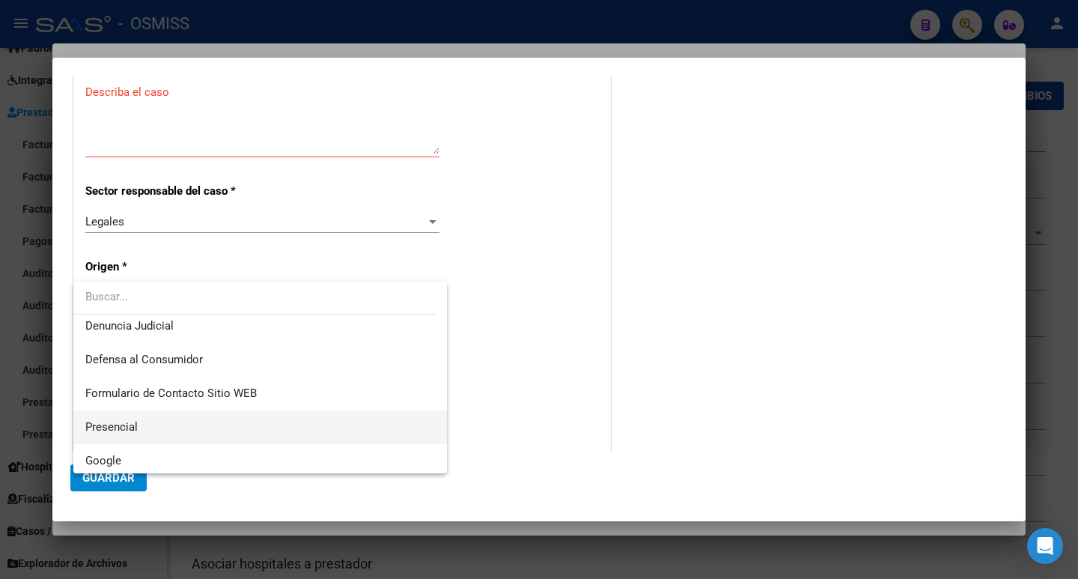
scroll to position [0, 0]
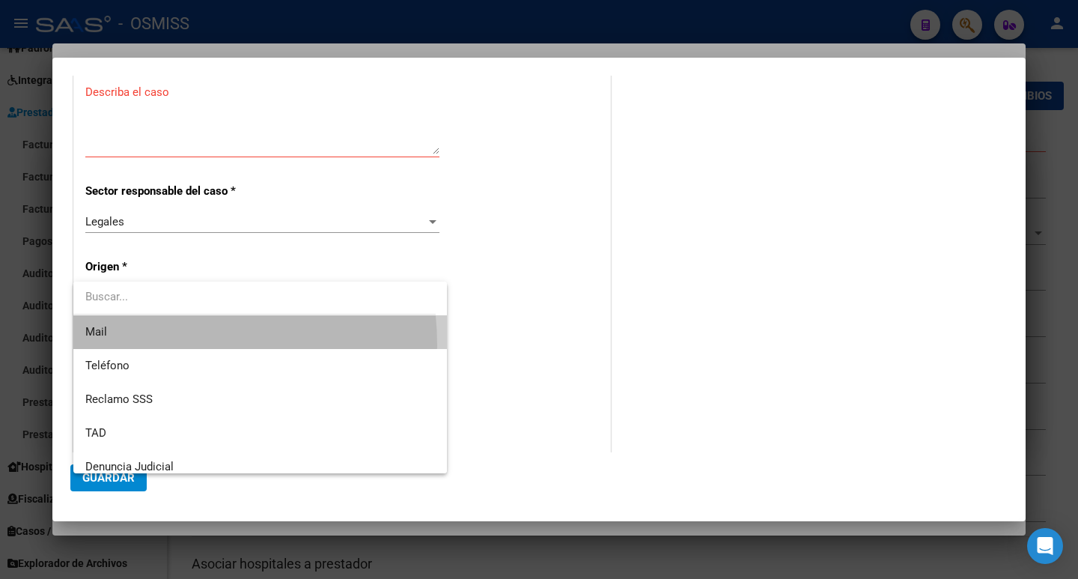
click at [138, 345] on span "Mail" at bounding box center [260, 332] width 350 height 34
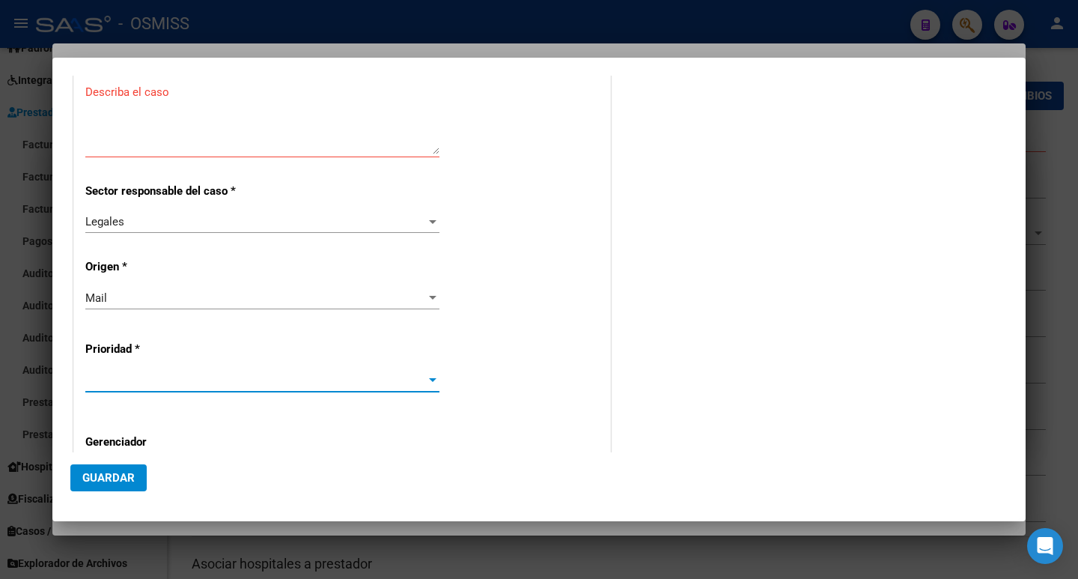
click at [204, 374] on span at bounding box center [255, 380] width 341 height 13
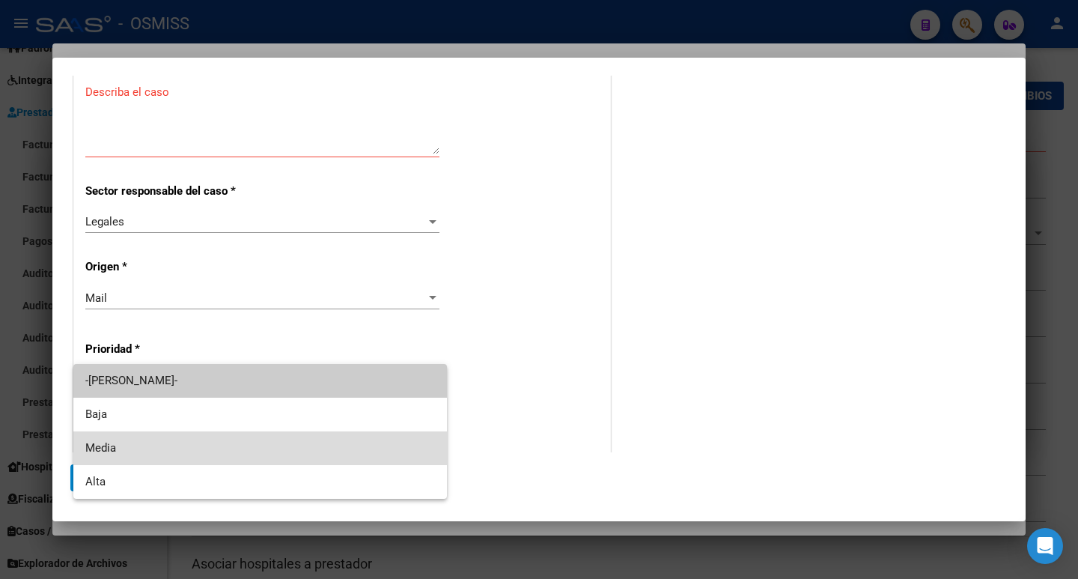
click at [167, 443] on span "Media" at bounding box center [260, 448] width 350 height 34
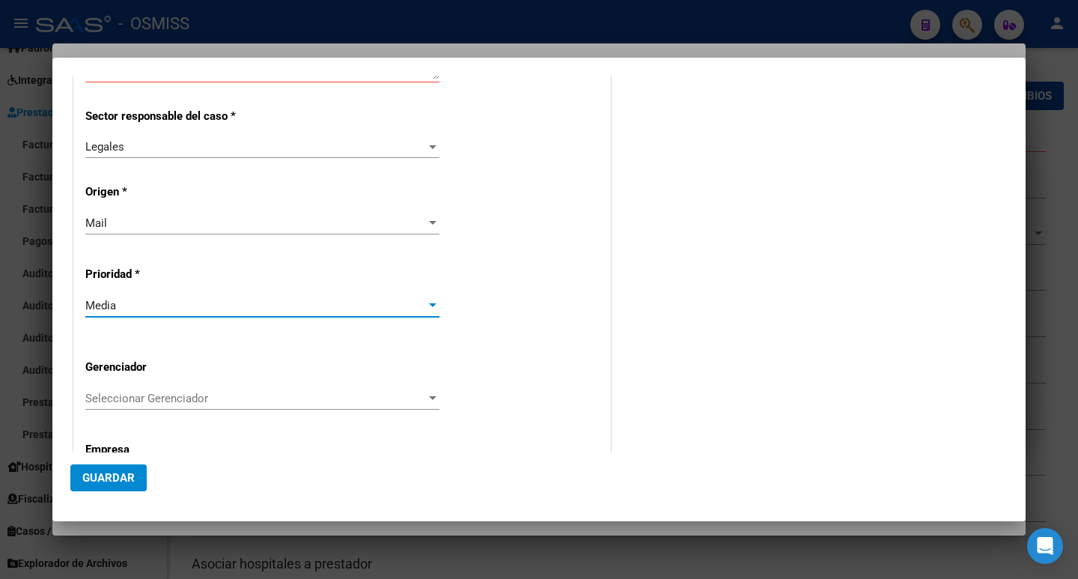
scroll to position [371, 0]
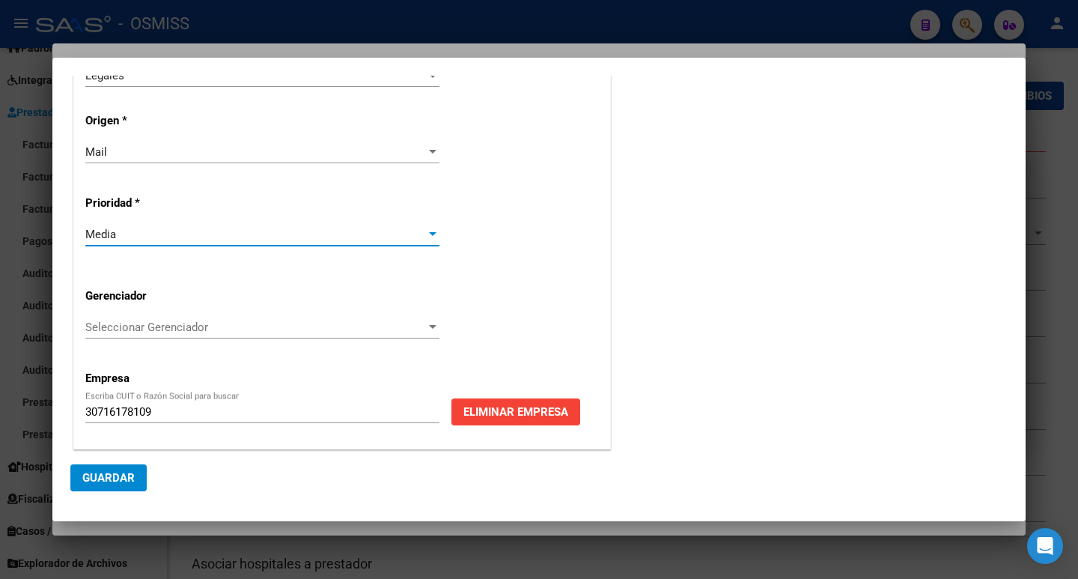
click at [238, 329] on span "Seleccionar Gerenciador" at bounding box center [255, 326] width 341 height 13
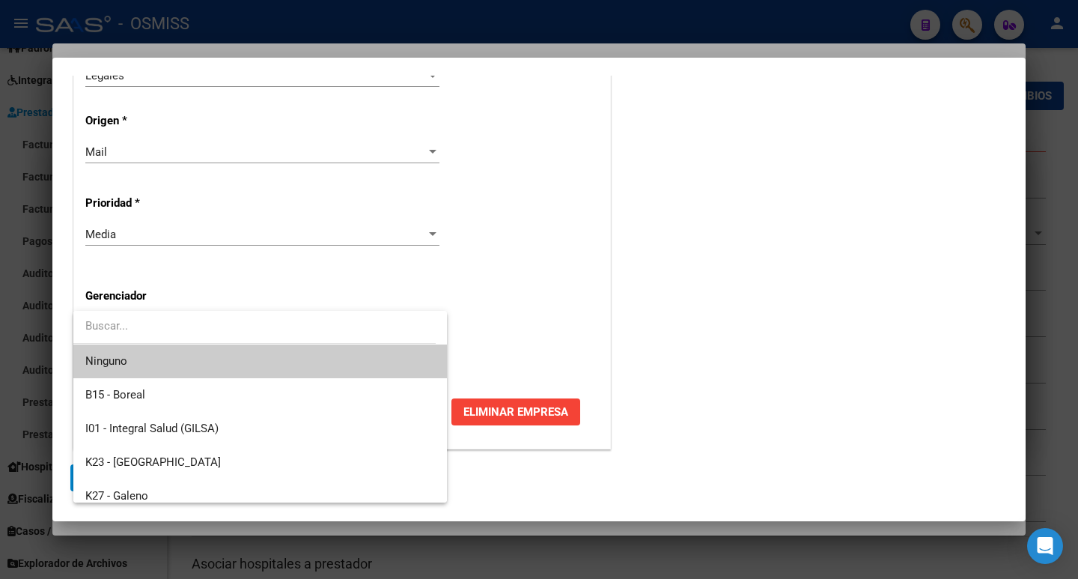
click at [240, 331] on input "dropdown search" at bounding box center [254, 326] width 362 height 34
click at [493, 324] on div at bounding box center [539, 289] width 1078 height 579
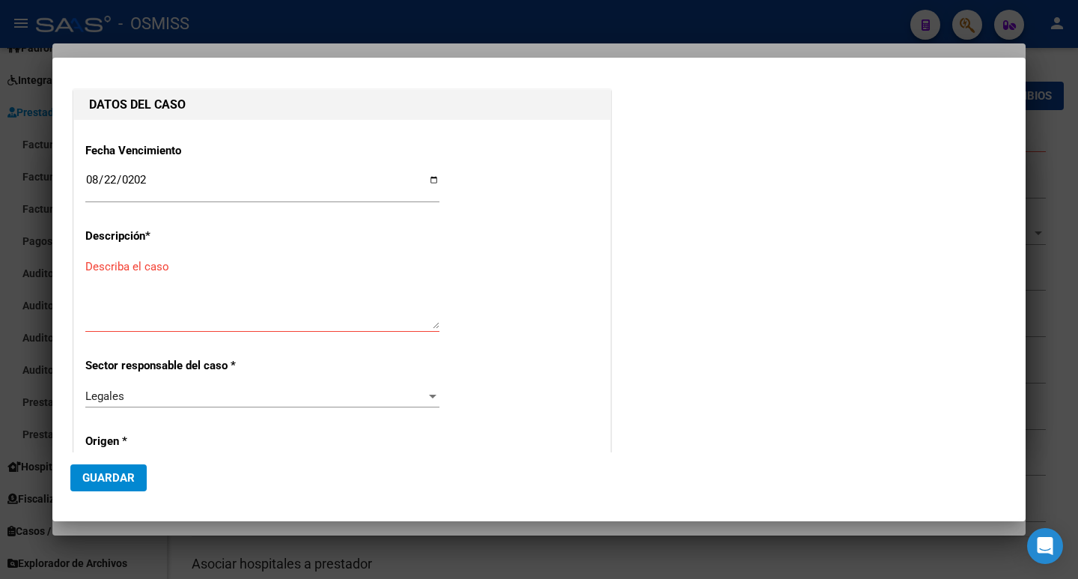
scroll to position [0, 0]
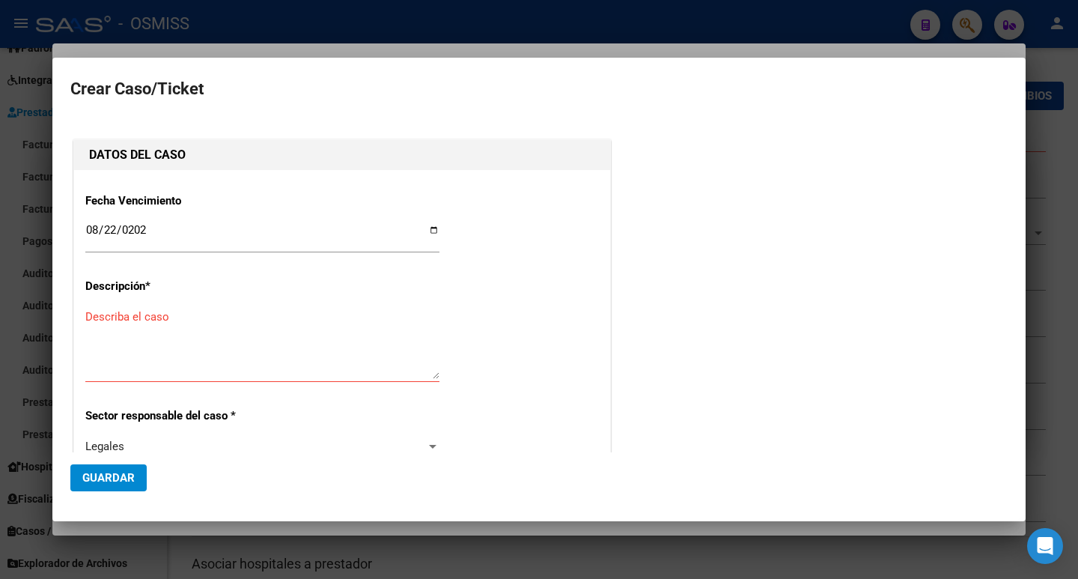
click at [146, 353] on textarea "Describa el caso" at bounding box center [262, 344] width 354 height 70
click at [119, 355] on textarea "Describa el caso" at bounding box center [262, 344] width 354 height 70
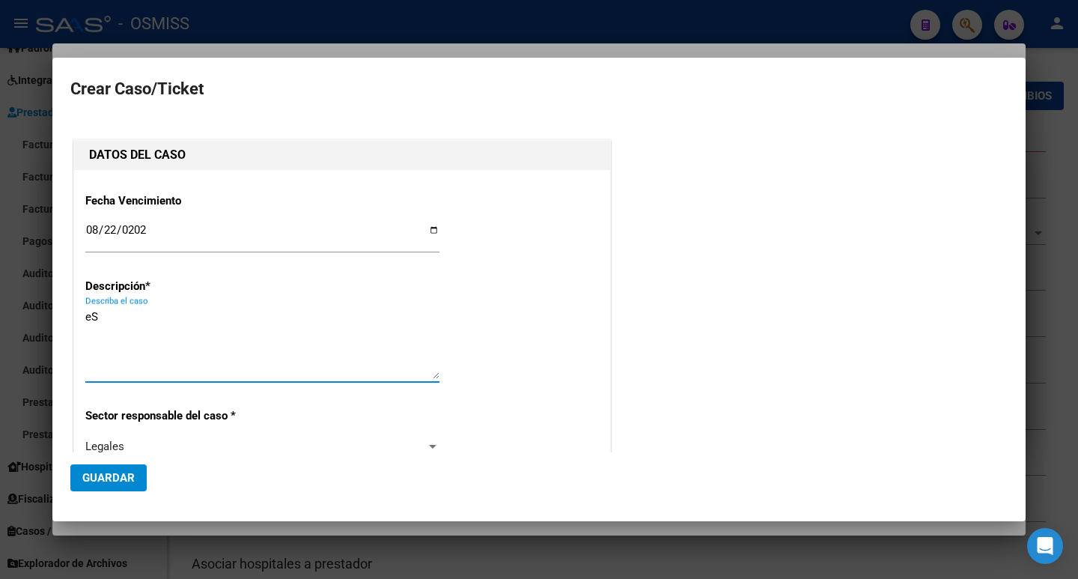
type textarea "e"
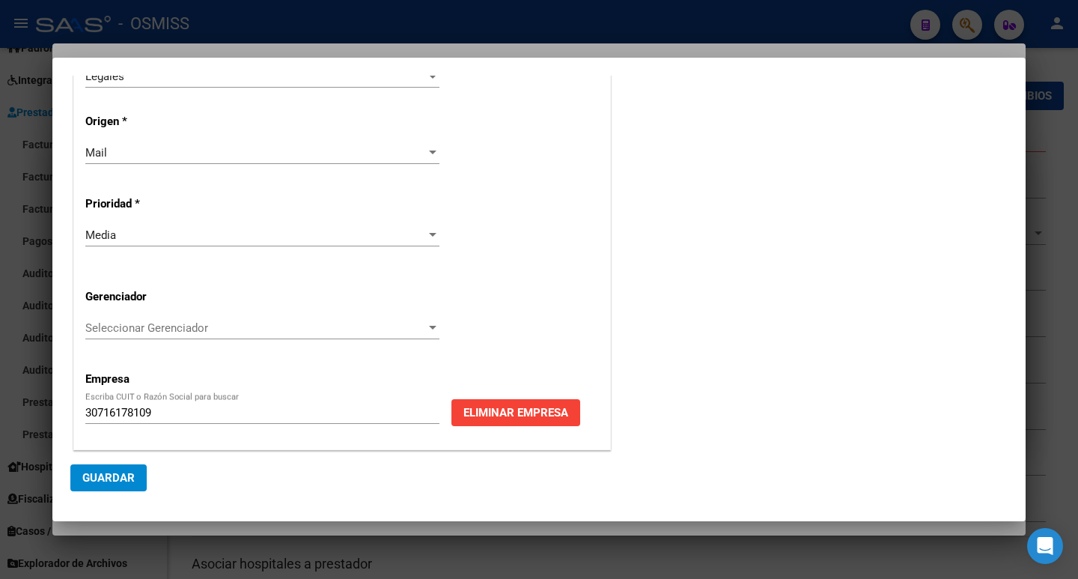
scroll to position [371, 0]
type textarea "Estado de Deuda - Cheques rechazados"
click at [139, 230] on div "Media" at bounding box center [255, 234] width 341 height 13
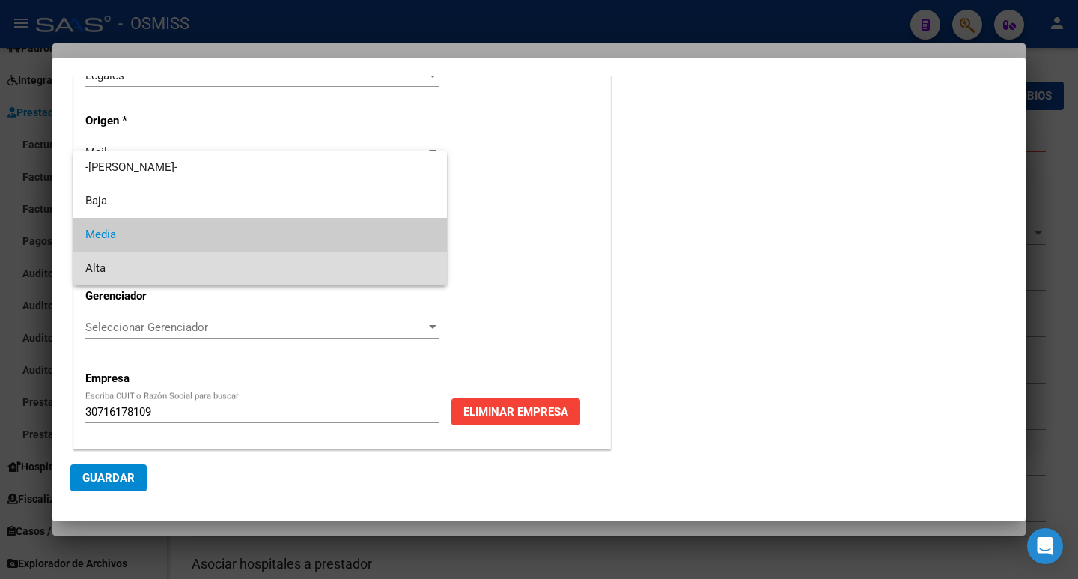
click at [173, 264] on span "Alta" at bounding box center [260, 269] width 350 height 34
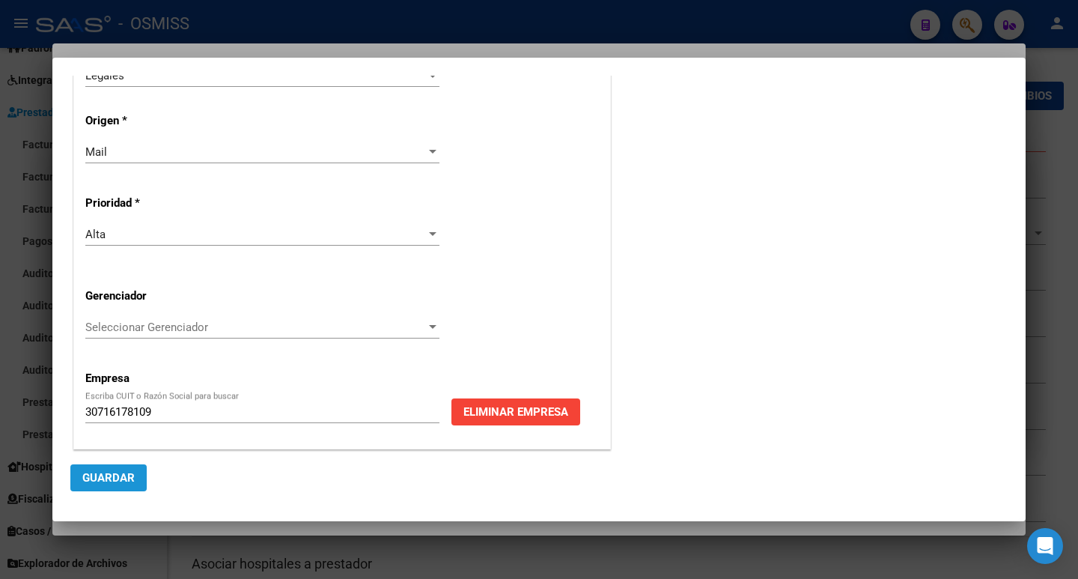
click at [127, 476] on span "Guardar" at bounding box center [108, 477] width 52 height 13
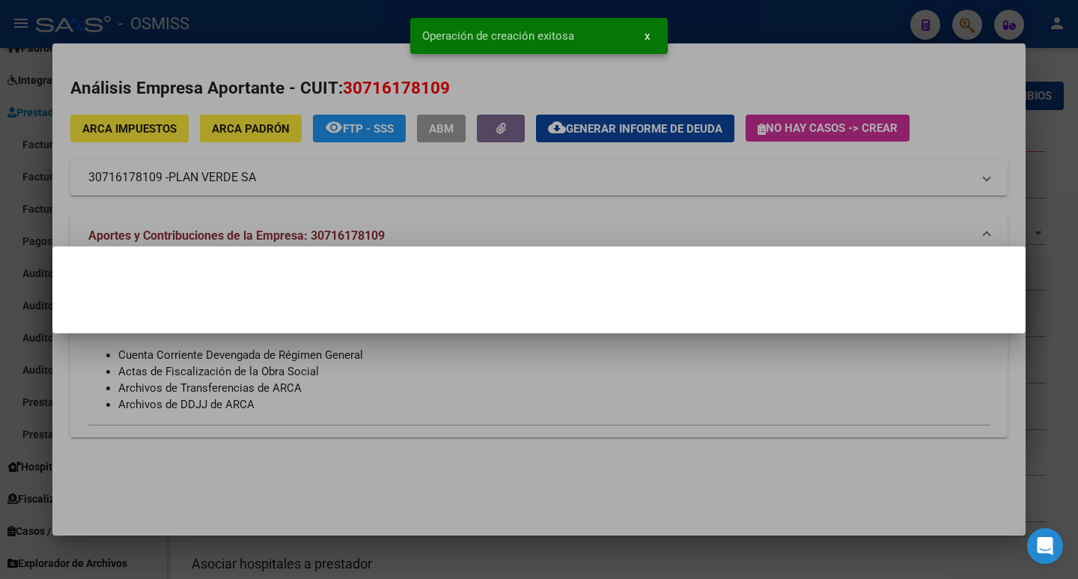
scroll to position [0, 0]
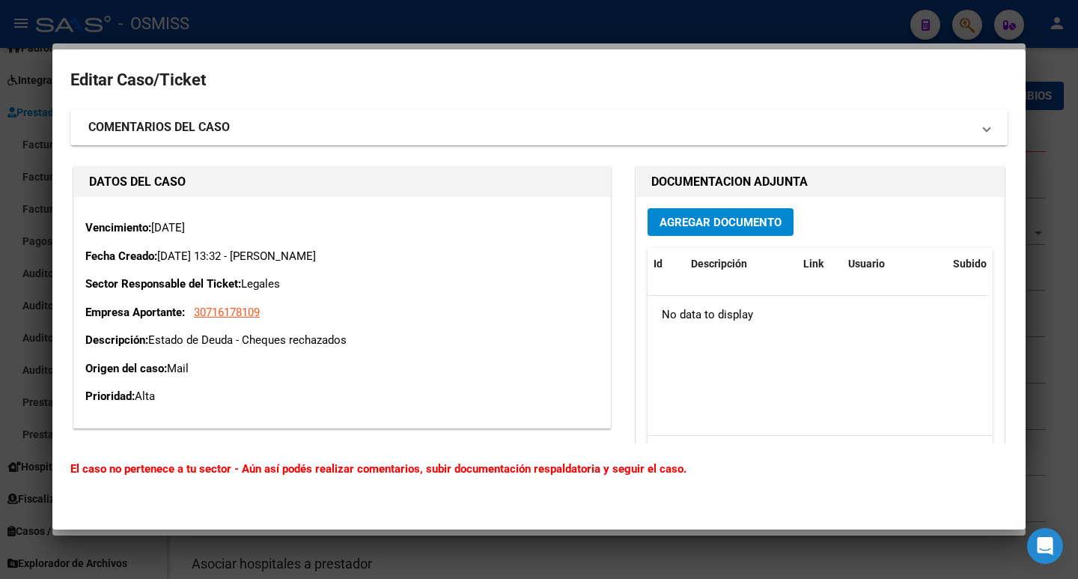
click at [719, 228] on span "Agregar Documento" at bounding box center [721, 222] width 122 height 13
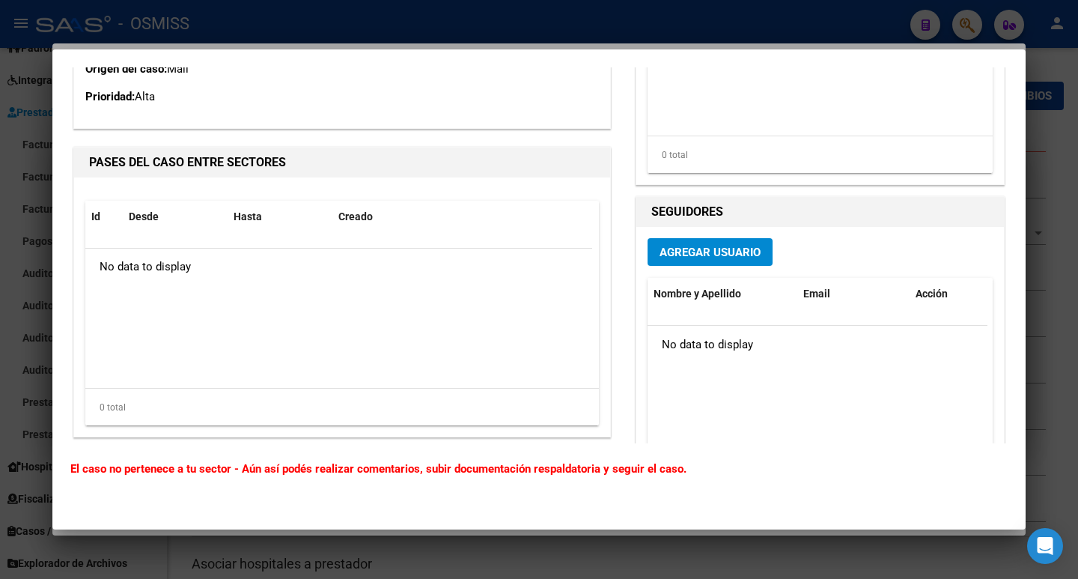
scroll to position [75, 0]
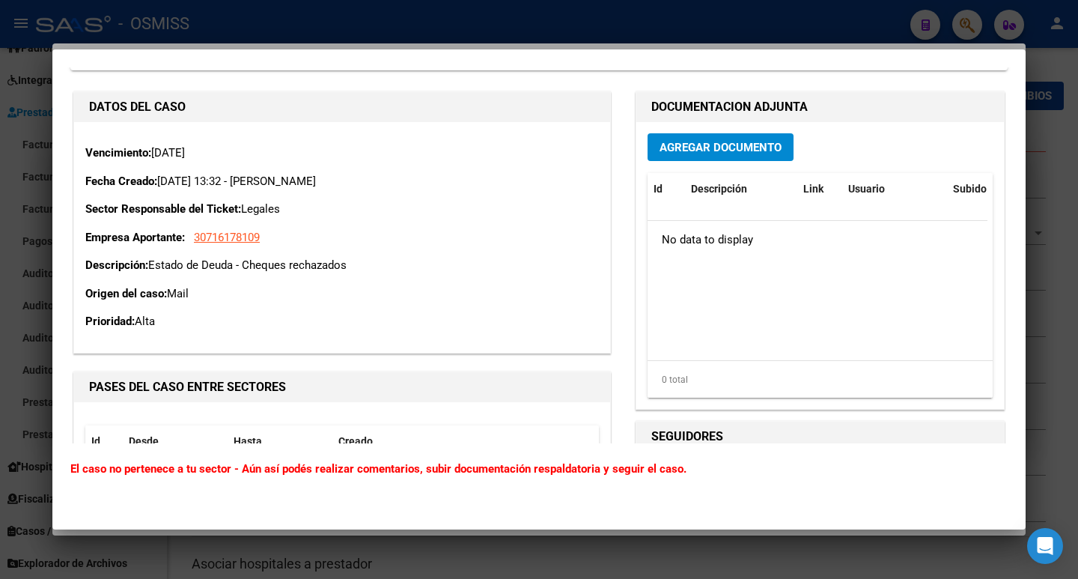
drag, startPoint x: 355, startPoint y: 269, endPoint x: 153, endPoint y: 264, distance: 202.2
click at [153, 264] on p "Descripción: Estado de Deuda - Cheques rechazados" at bounding box center [342, 265] width 514 height 17
copy p "Estado de Deuda - Cheques rechazados"
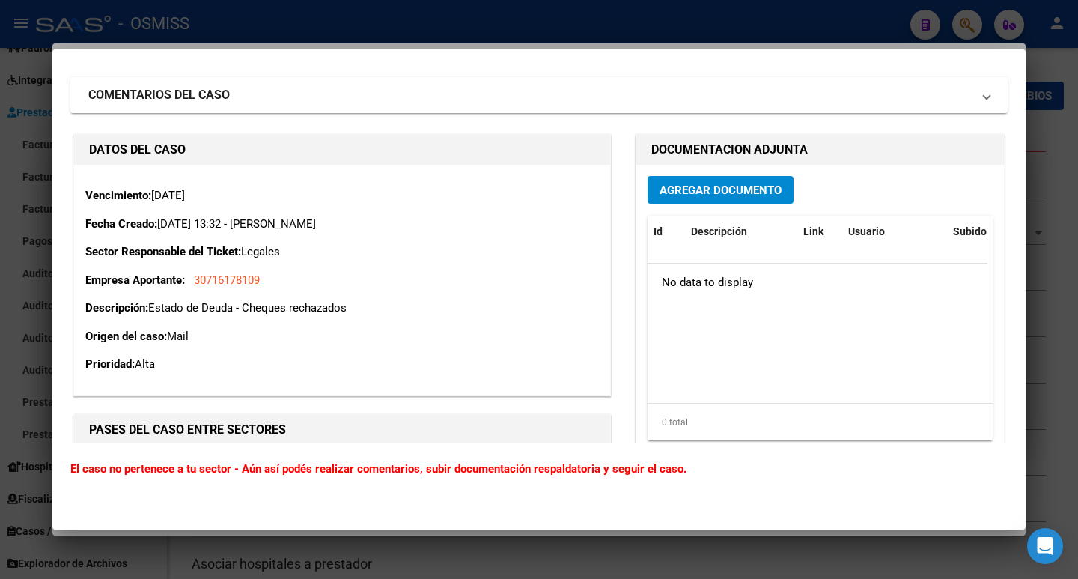
scroll to position [0, 0]
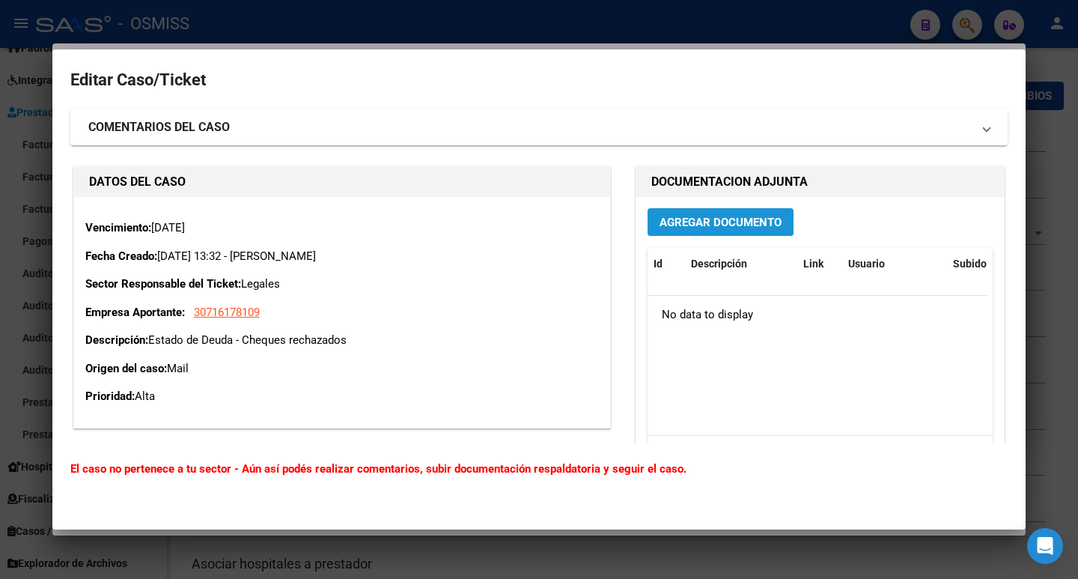
click at [732, 212] on button "Agregar Documento" at bounding box center [721, 222] width 146 height 28
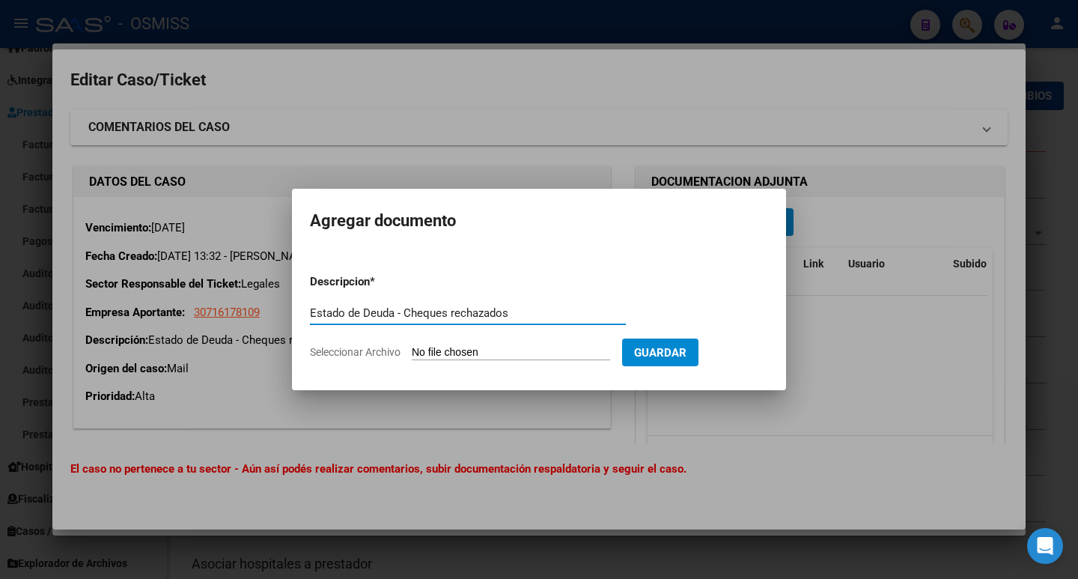
type input "Estado de Deuda - Cheques rechazados"
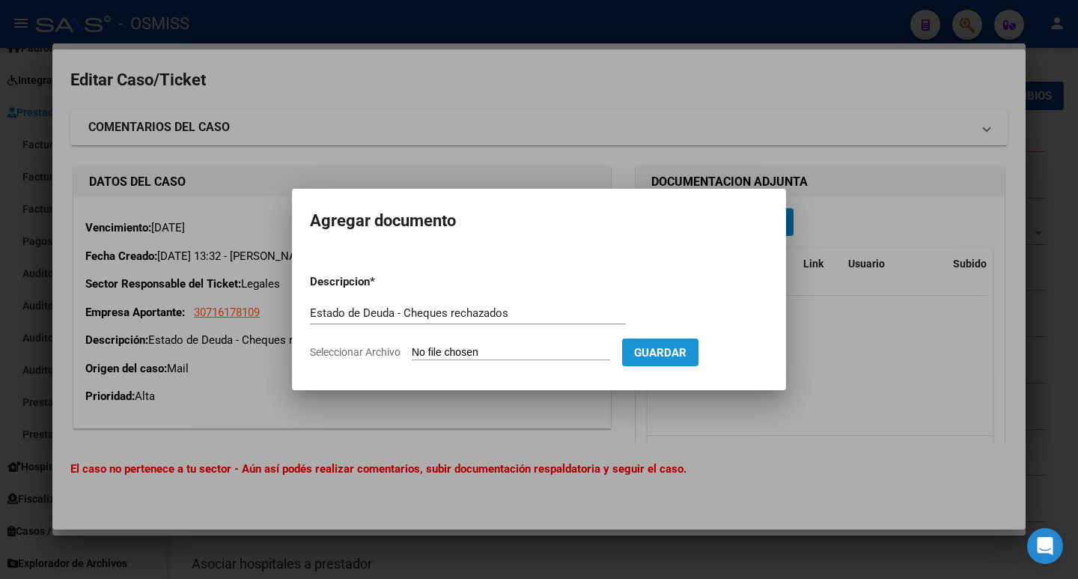
click at [670, 353] on span "Guardar" at bounding box center [660, 352] width 52 height 13
click at [496, 356] on input "Seleccionar Archivo" at bounding box center [511, 353] width 198 height 14
type input "C:\fakepath\PLAN VERDE .jpg"
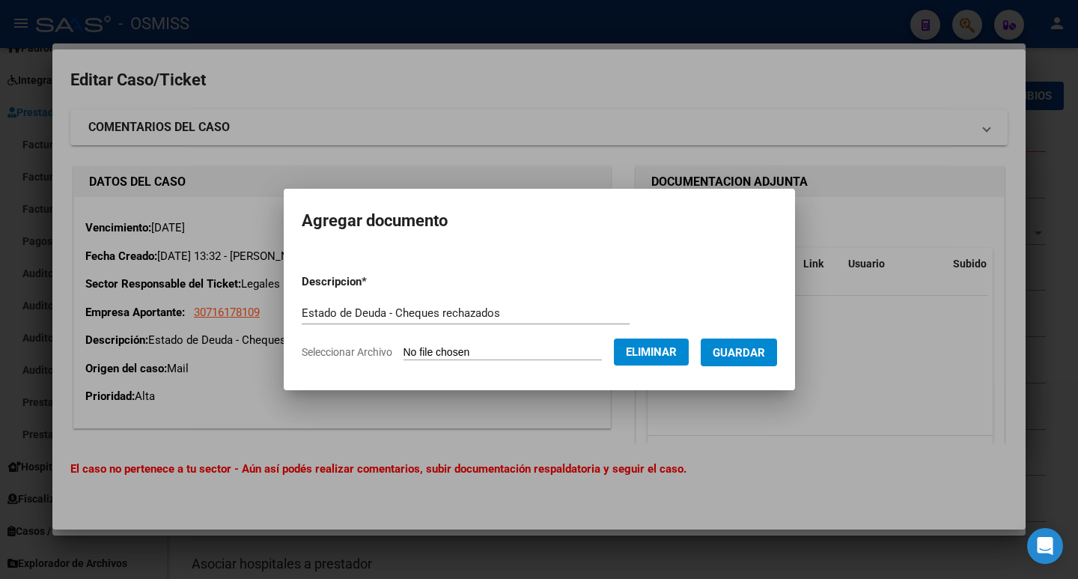
click at [748, 354] on span "Guardar" at bounding box center [739, 352] width 52 height 13
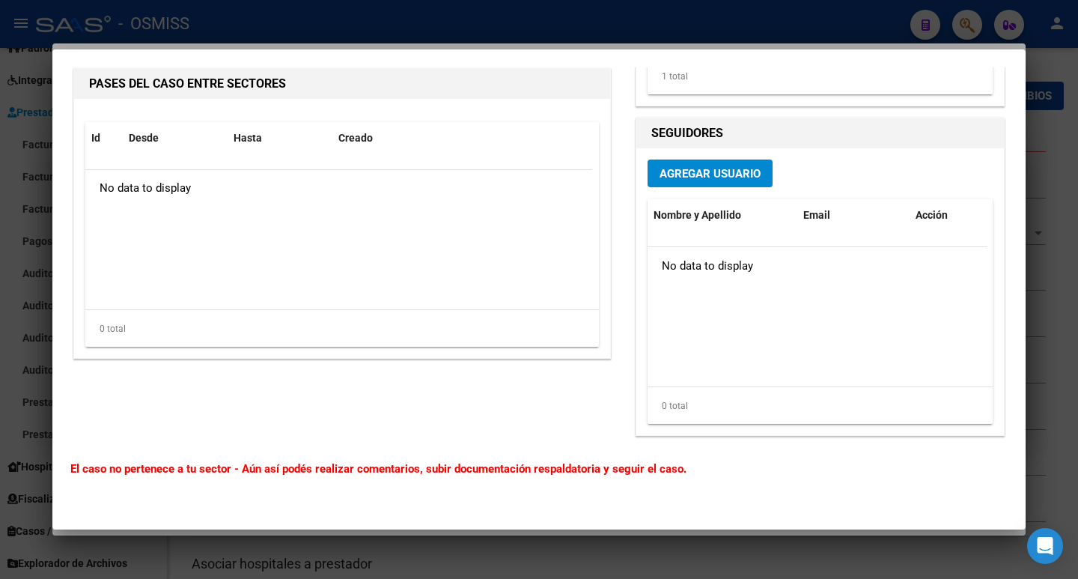
scroll to position [382, 0]
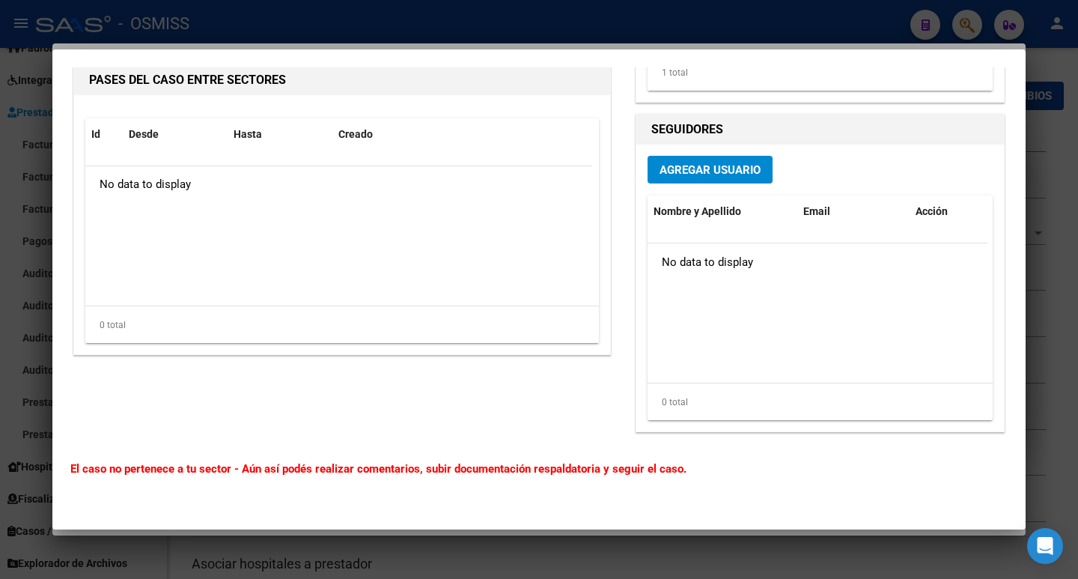
click at [706, 157] on button "Agregar Usuario" at bounding box center [710, 170] width 125 height 28
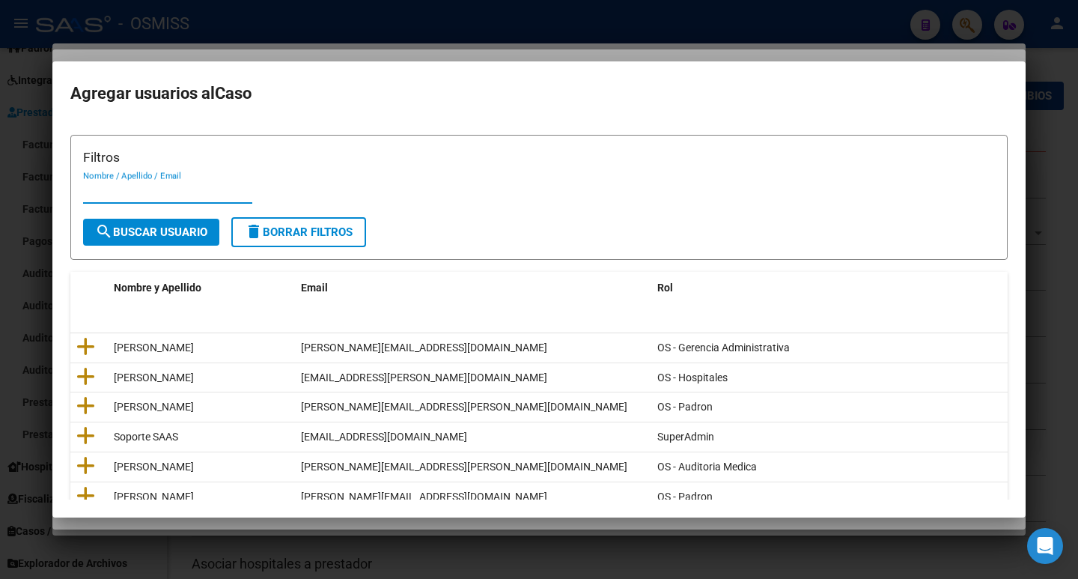
scroll to position [0, 0]
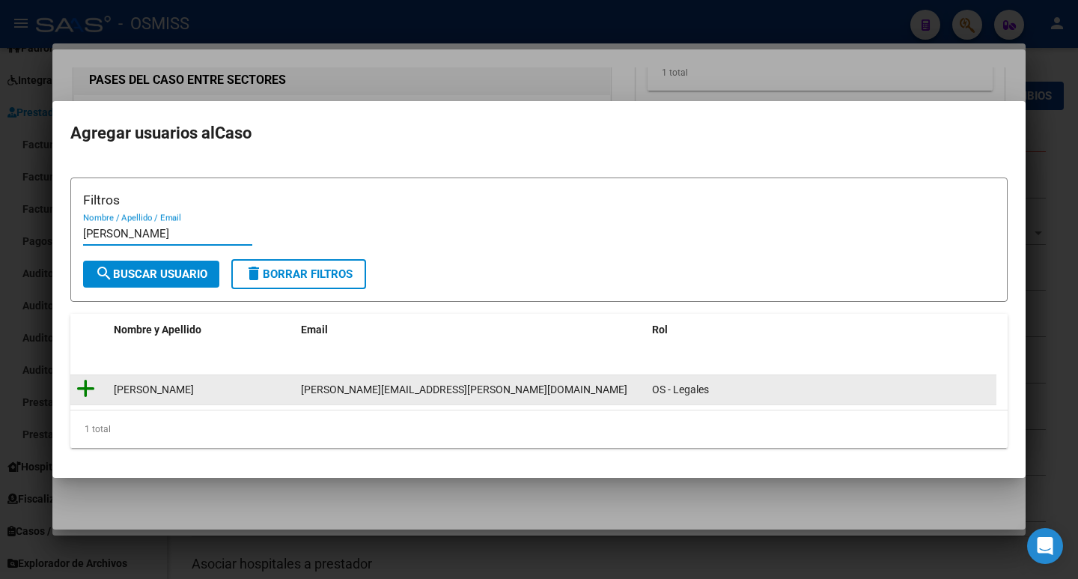
type input "[PERSON_NAME]"
click at [88, 388] on icon at bounding box center [85, 388] width 19 height 21
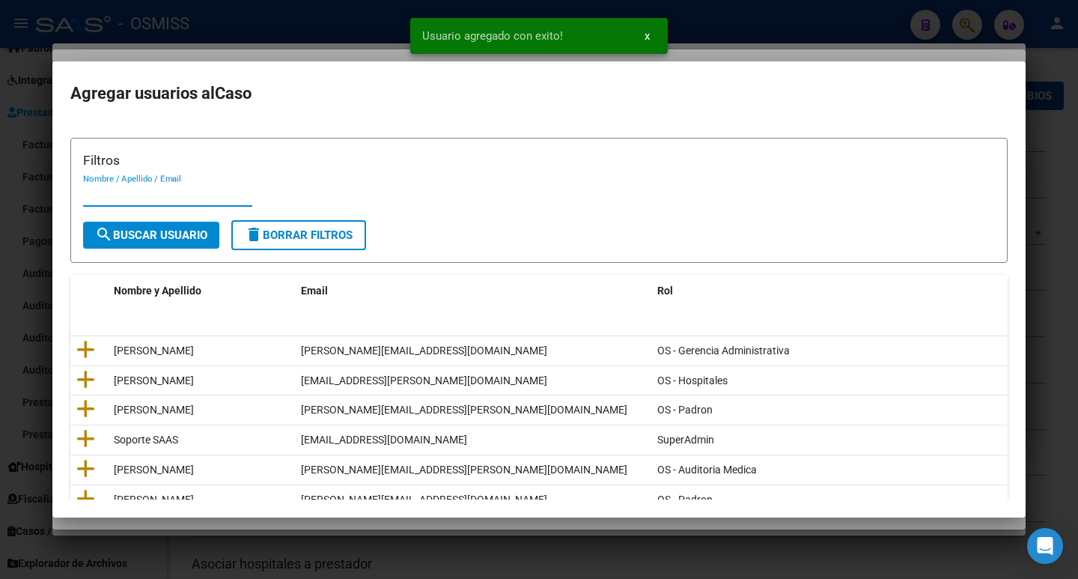
click at [183, 198] on input "Nombre / Apellido / Email" at bounding box center [167, 194] width 169 height 13
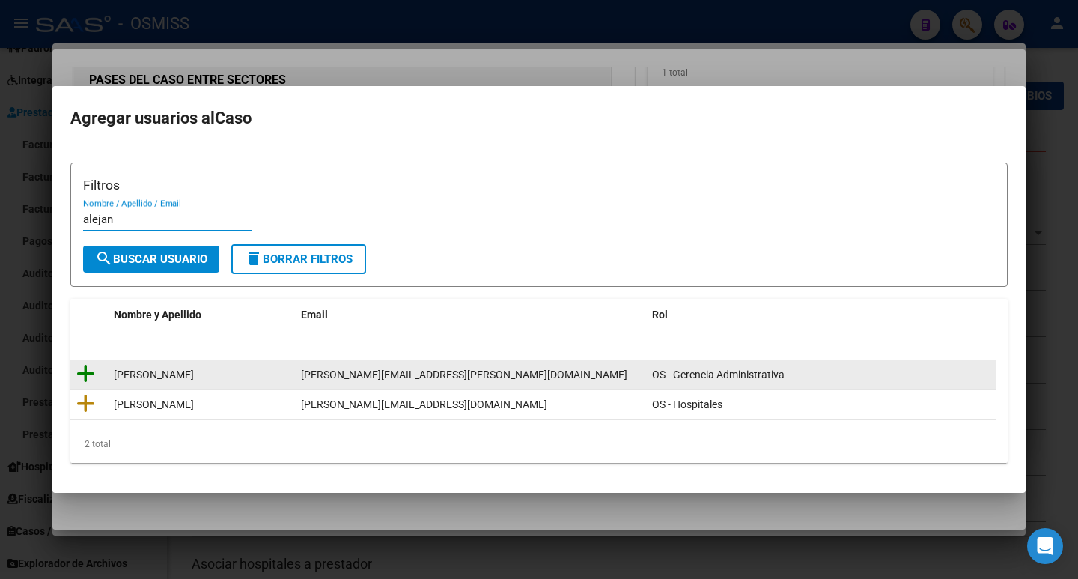
type input "alejan"
click at [84, 373] on icon at bounding box center [85, 373] width 19 height 21
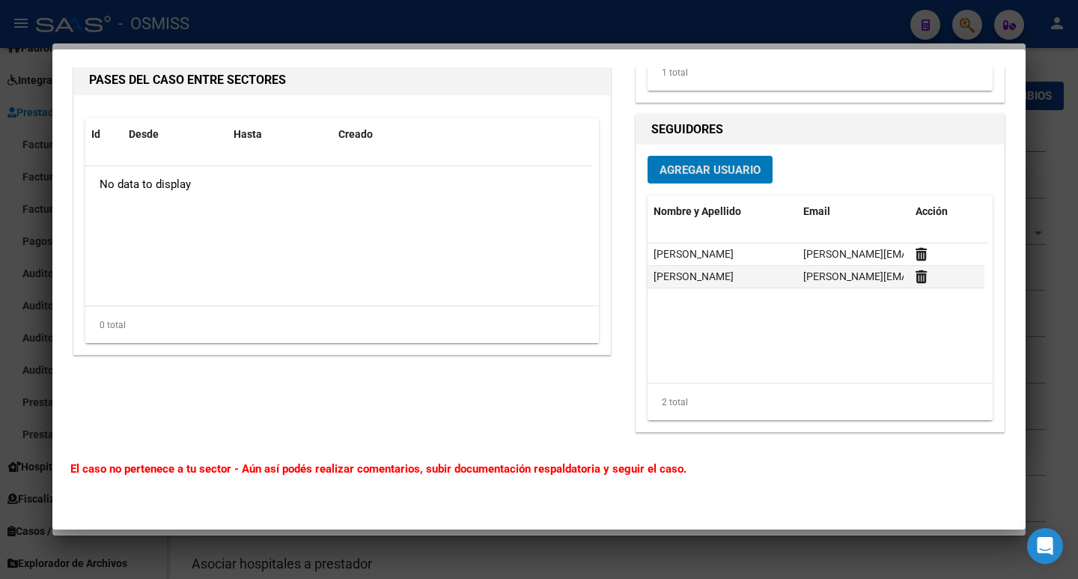
scroll to position [232, 0]
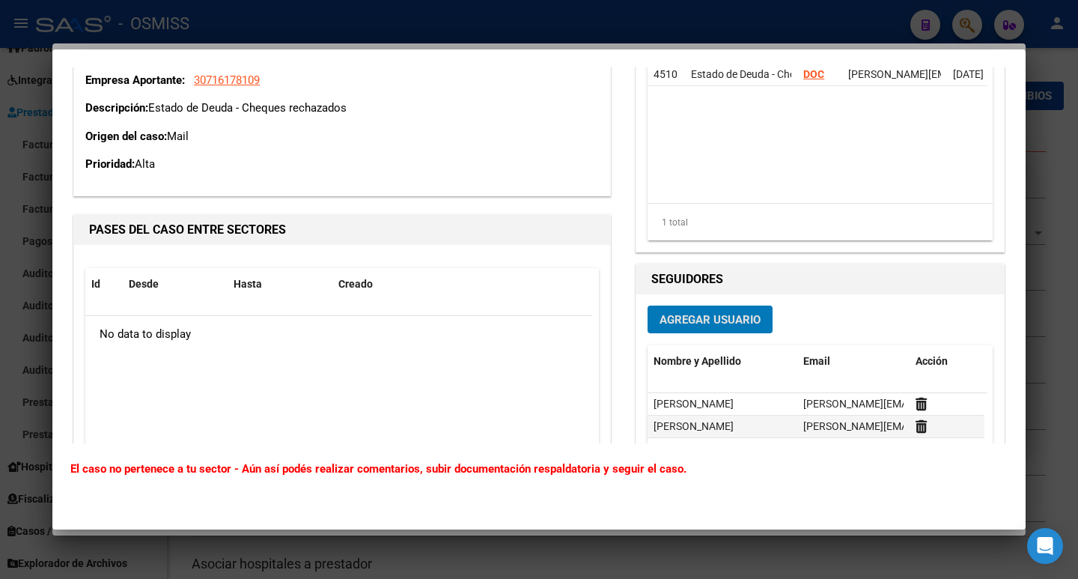
click at [719, 317] on span "Agregar Usuario" at bounding box center [710, 319] width 101 height 13
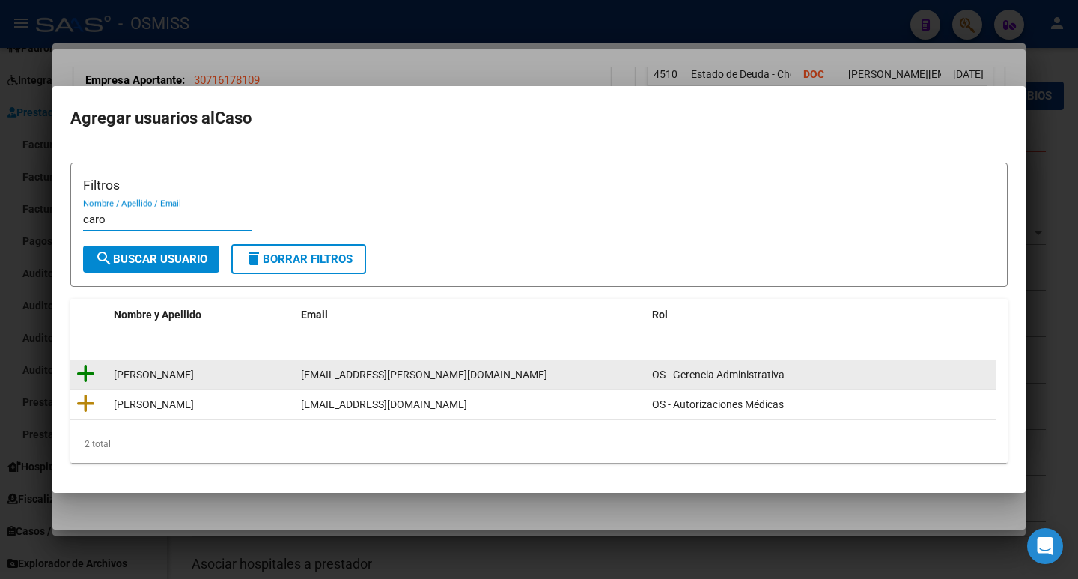
type input "caro"
click at [85, 371] on icon at bounding box center [85, 373] width 19 height 21
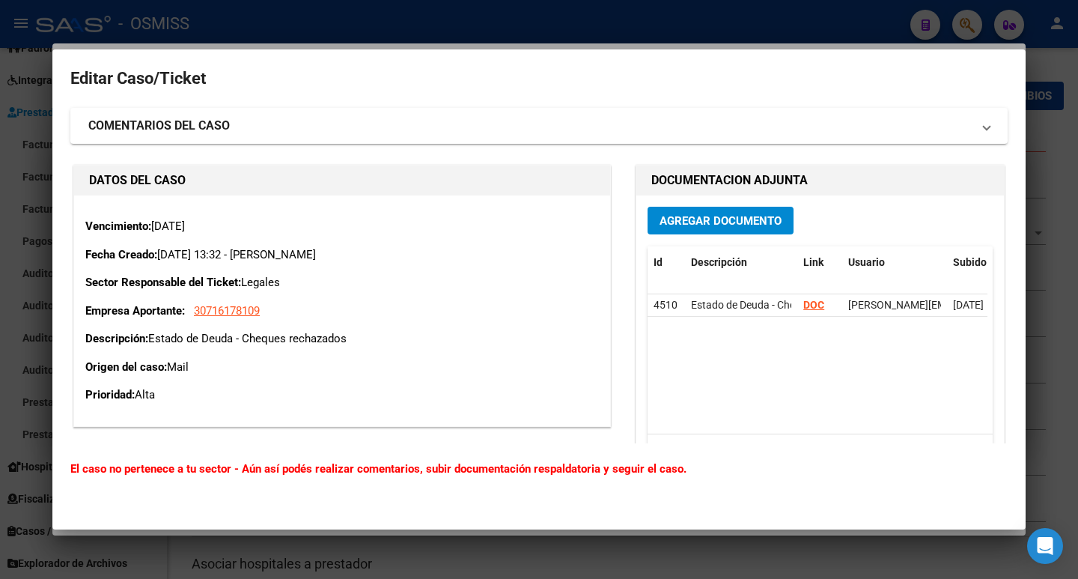
scroll to position [0, 0]
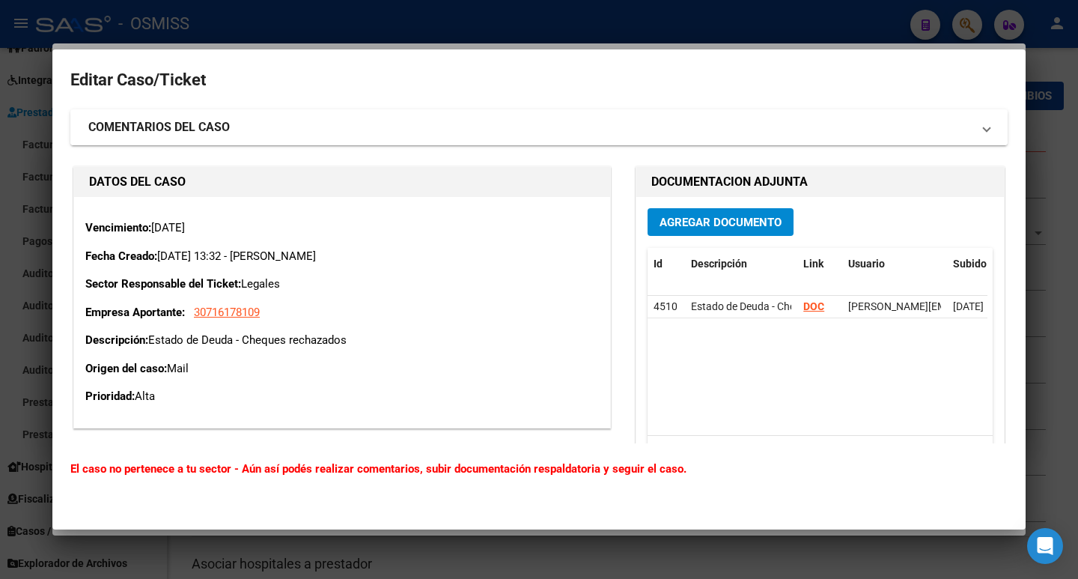
click at [187, 127] on strong "COMENTARIOS DEL CASO" at bounding box center [159, 127] width 142 height 18
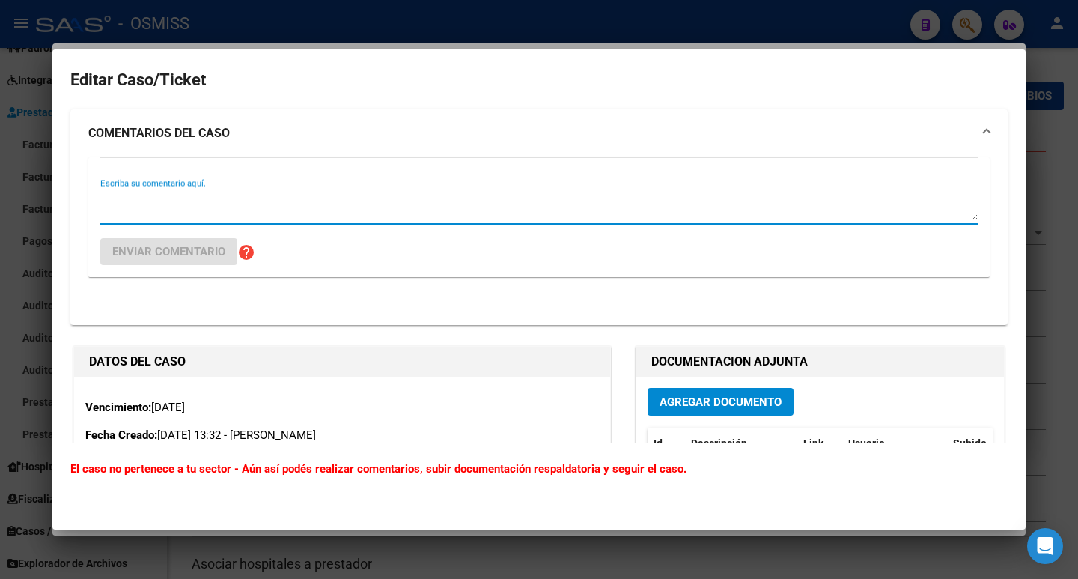
click at [256, 201] on textarea "Escriba su comentario aquí." at bounding box center [539, 206] width 878 height 30
click at [279, 210] on textarea "Escriba su comentario aquí." at bounding box center [539, 206] width 878 height 30
